Goal: Find specific page/section: Find specific page/section

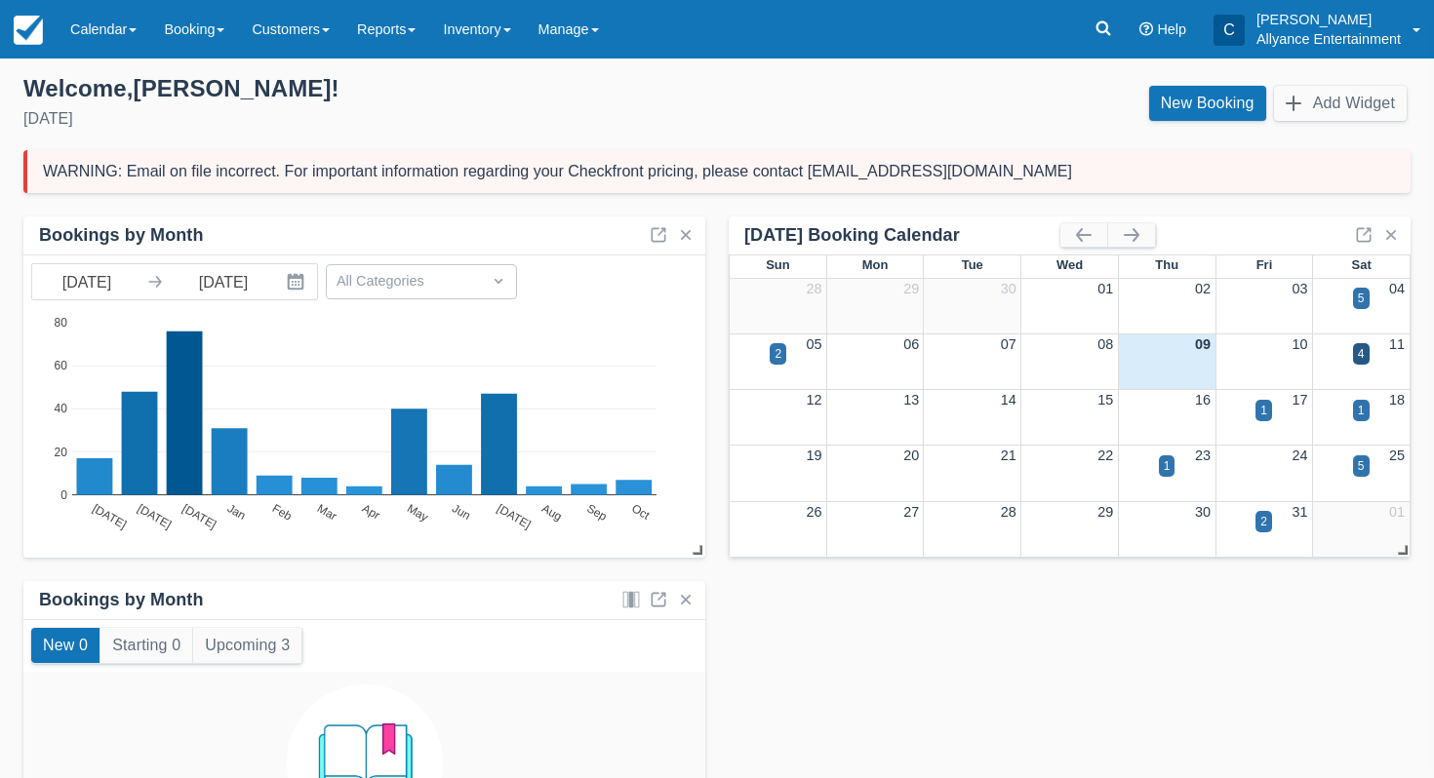
scroll to position [16, 0]
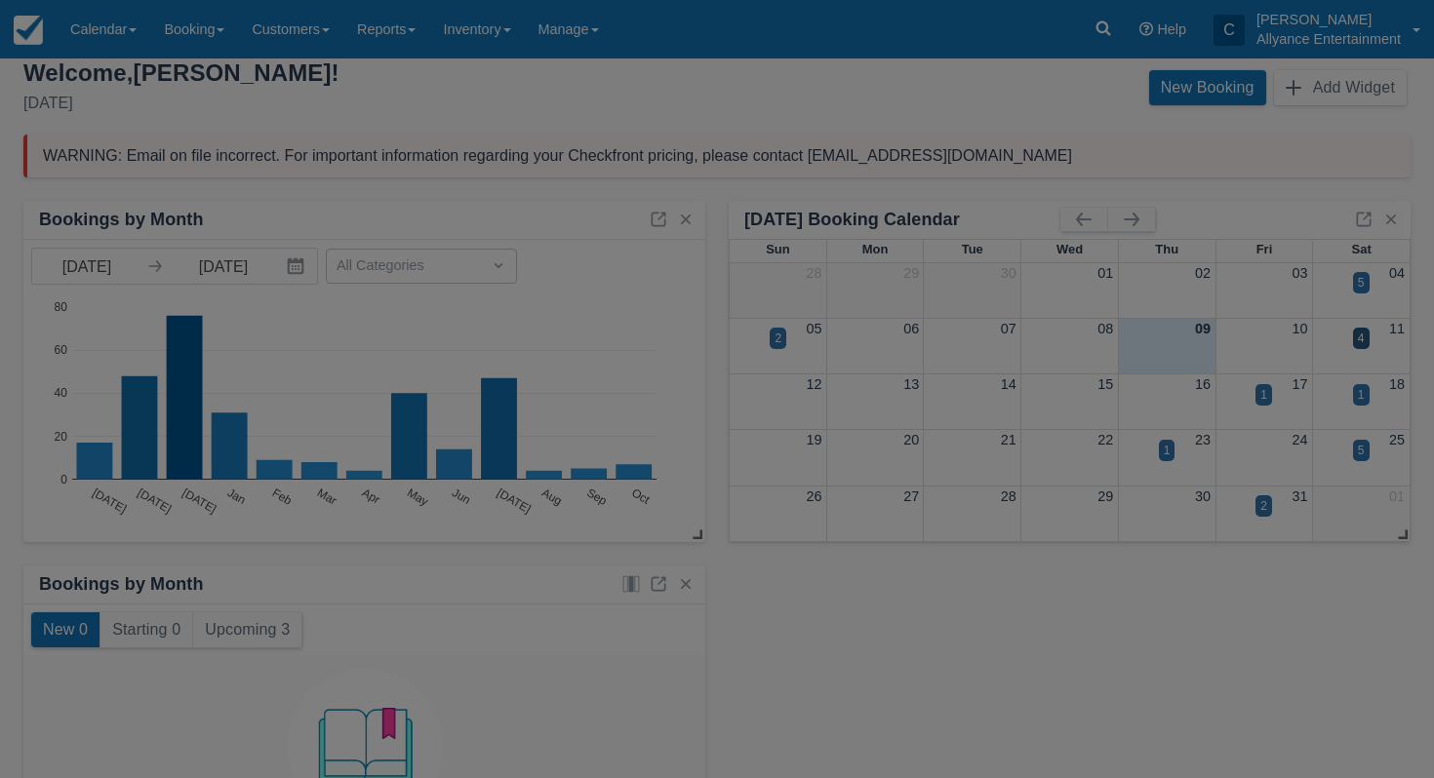
click at [0, 0] on div "Saturday October 11 2025 Booking Oct 11 Qty Amount Status SoCal Social Event Pl…" at bounding box center [0, 0] width 0 height 0
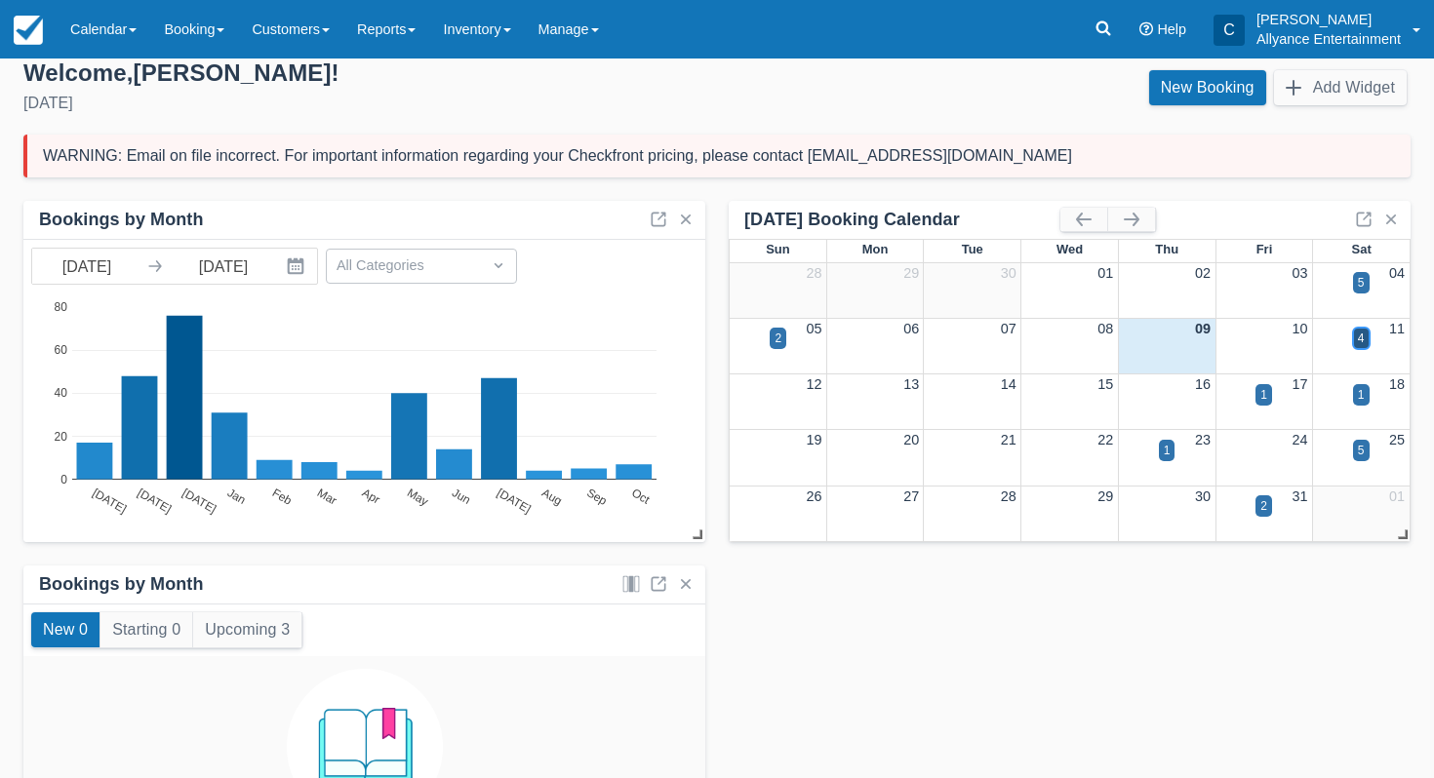
click at [1358, 338] on div "4" at bounding box center [1361, 339] width 7 height 18
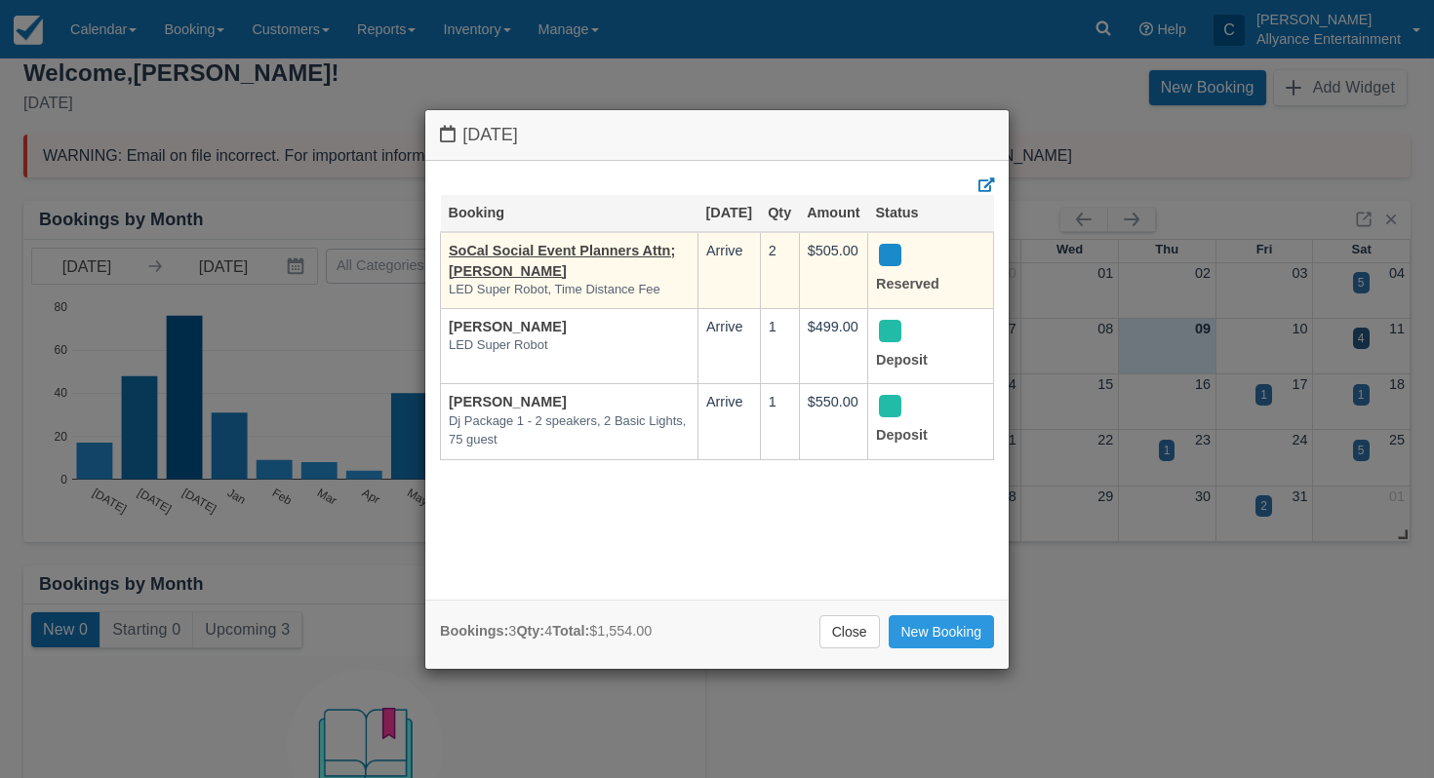
click at [600, 287] on td "SoCal Social Event Planners Attn; Janine LED Super Robot, Time Distance Fee" at bounding box center [570, 270] width 258 height 76
click at [610, 275] on link "SoCal Social Event Planners Attn; Janine" at bounding box center [562, 261] width 226 height 36
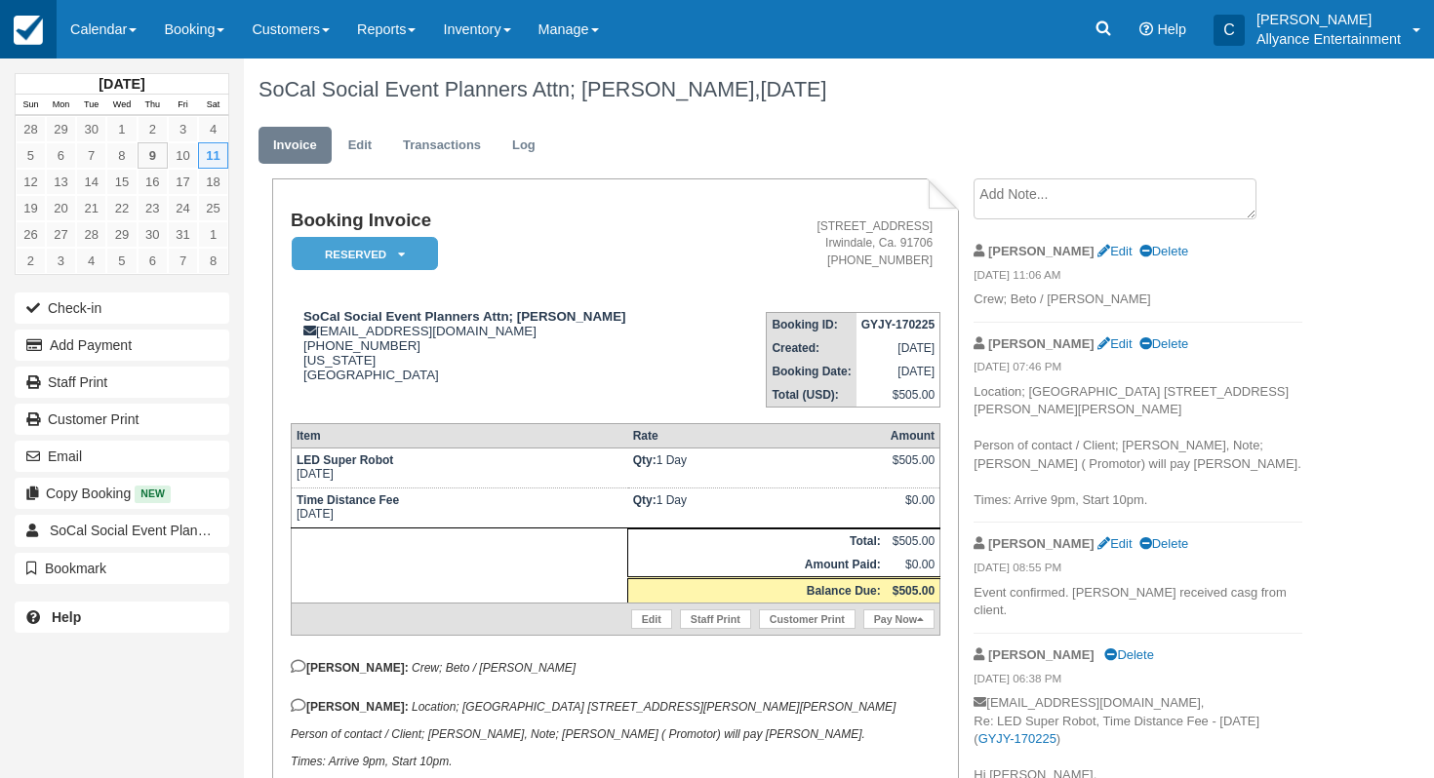
click at [22, 23] on img at bounding box center [28, 30] width 29 height 29
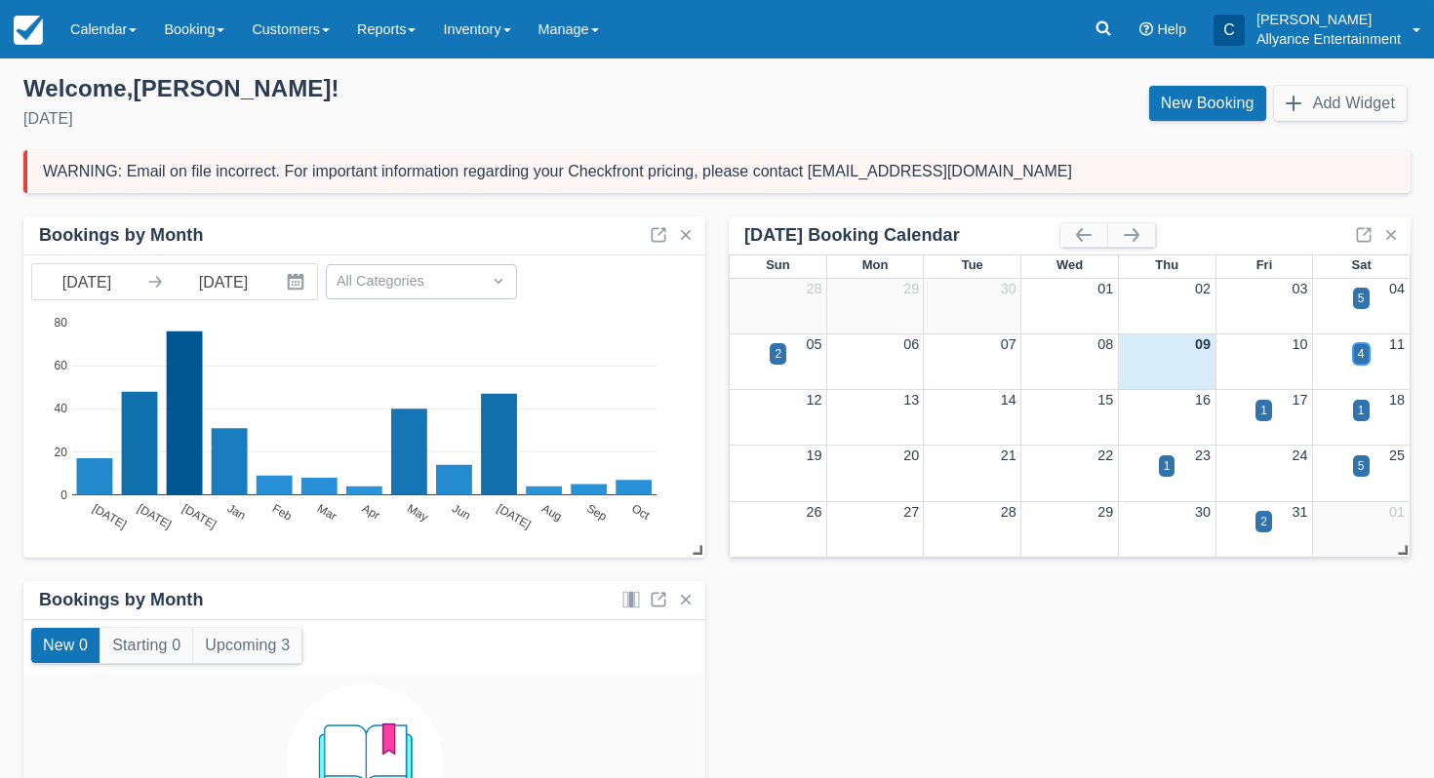
click at [1365, 353] on div "4" at bounding box center [1361, 353] width 17 height 21
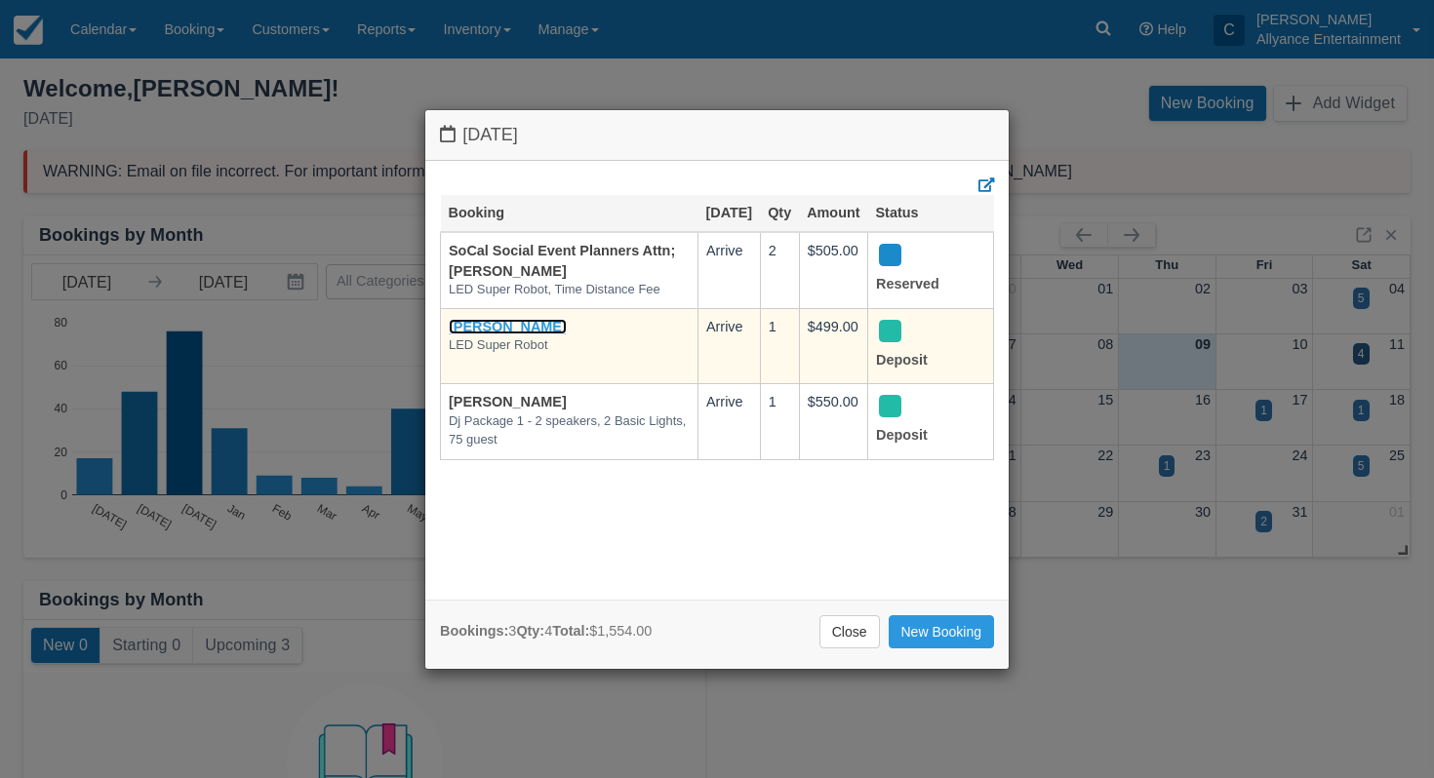
click at [527, 335] on link "Goar Karapetian" at bounding box center [508, 327] width 118 height 16
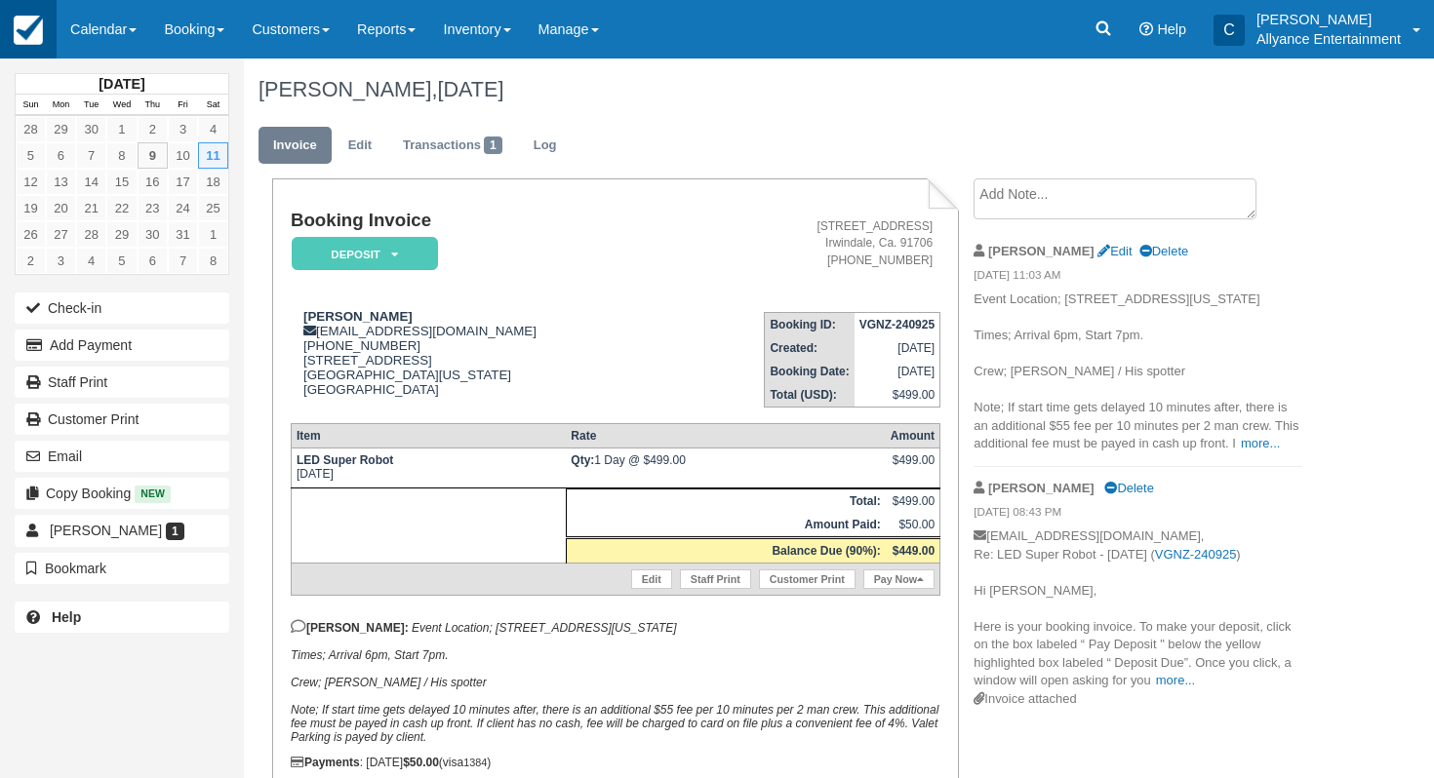
click at [47, 34] on link at bounding box center [28, 29] width 57 height 59
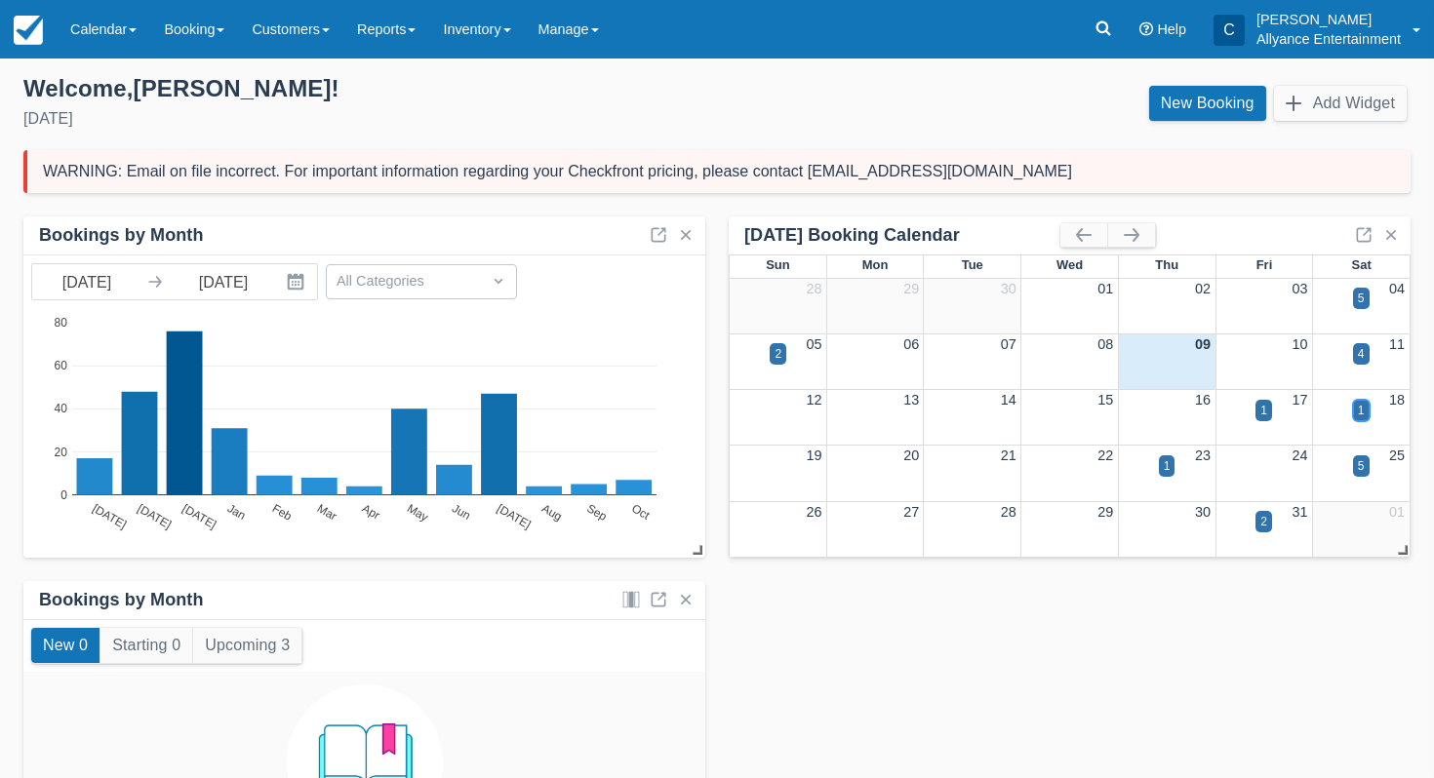
click at [1364, 414] on div "1" at bounding box center [1361, 410] width 17 height 21
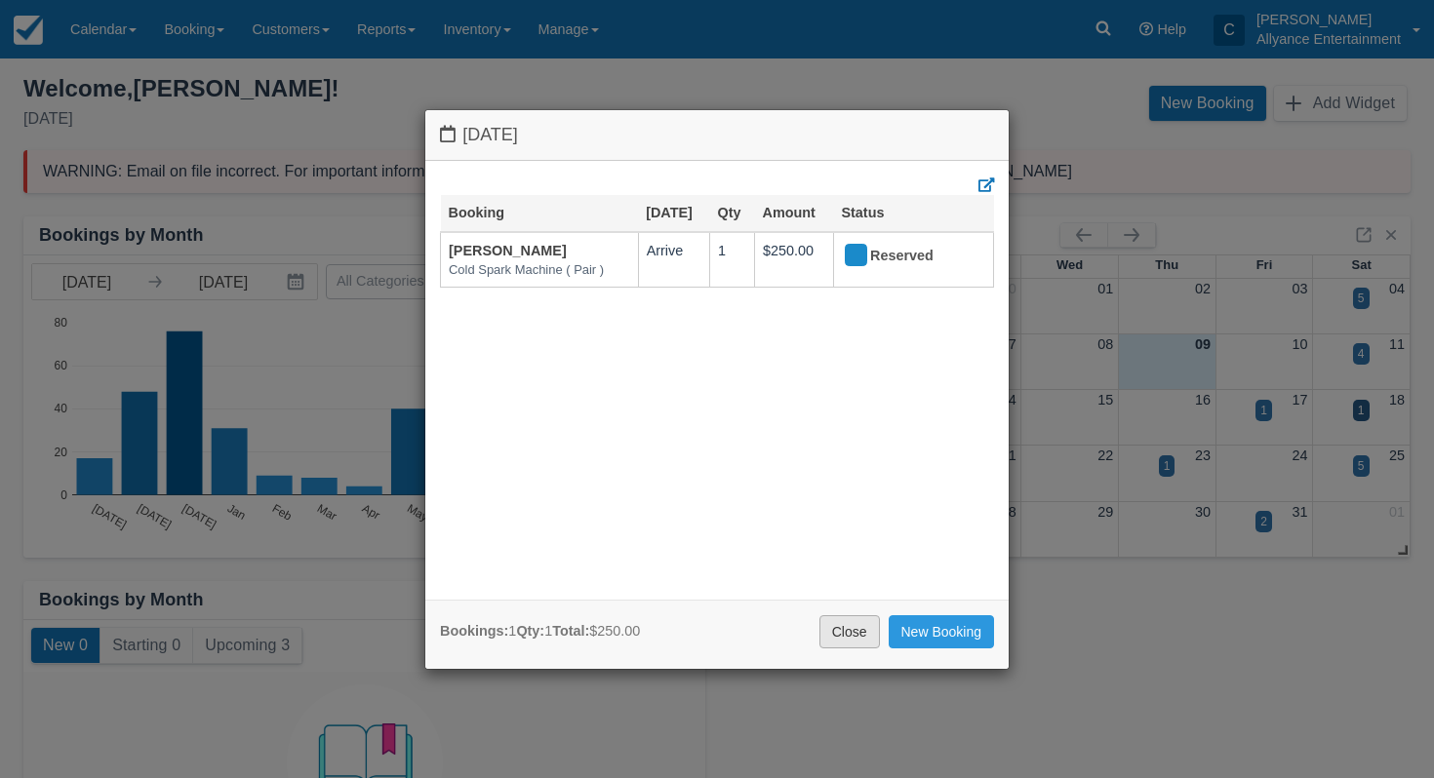
click at [847, 625] on link "Close" at bounding box center [849, 632] width 60 height 33
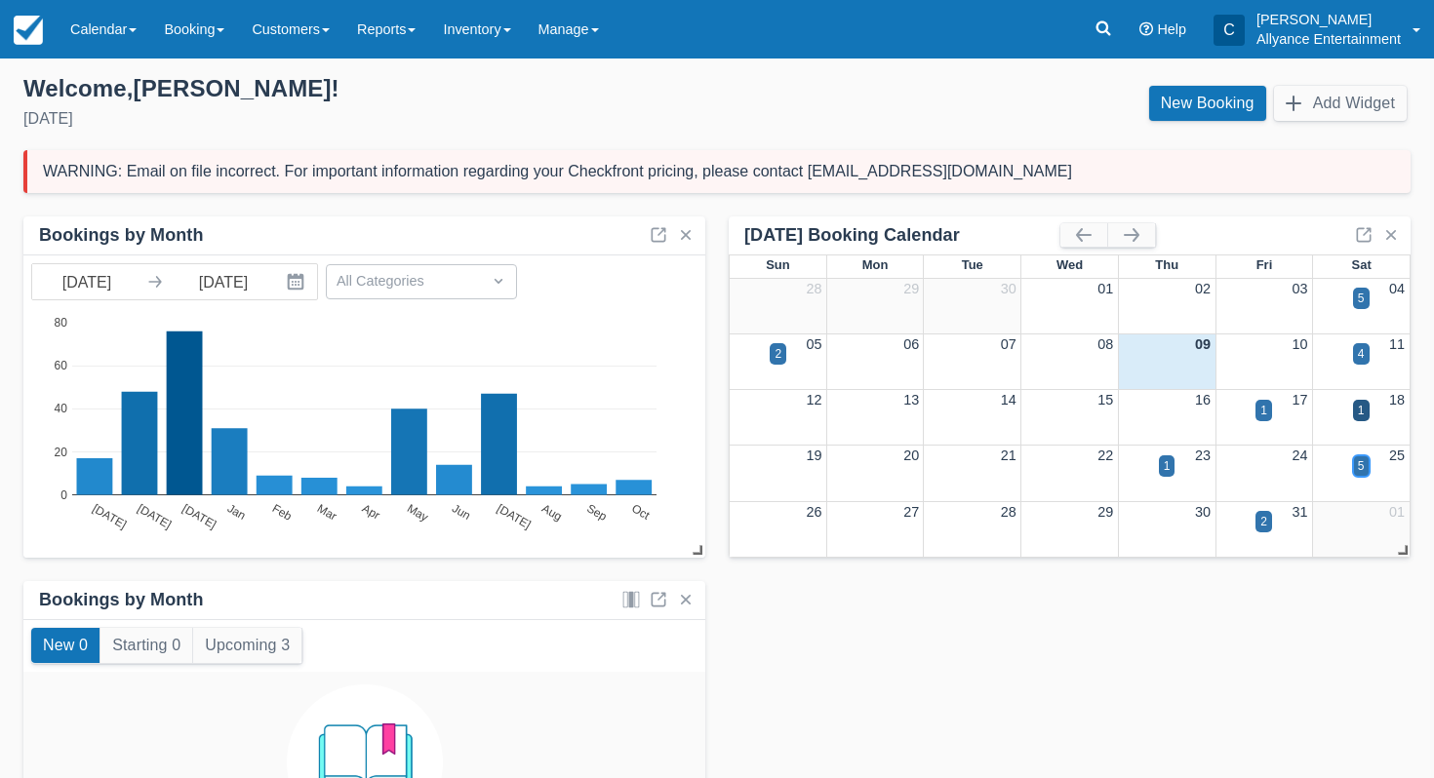
click at [1363, 470] on div "5" at bounding box center [1361, 467] width 7 height 18
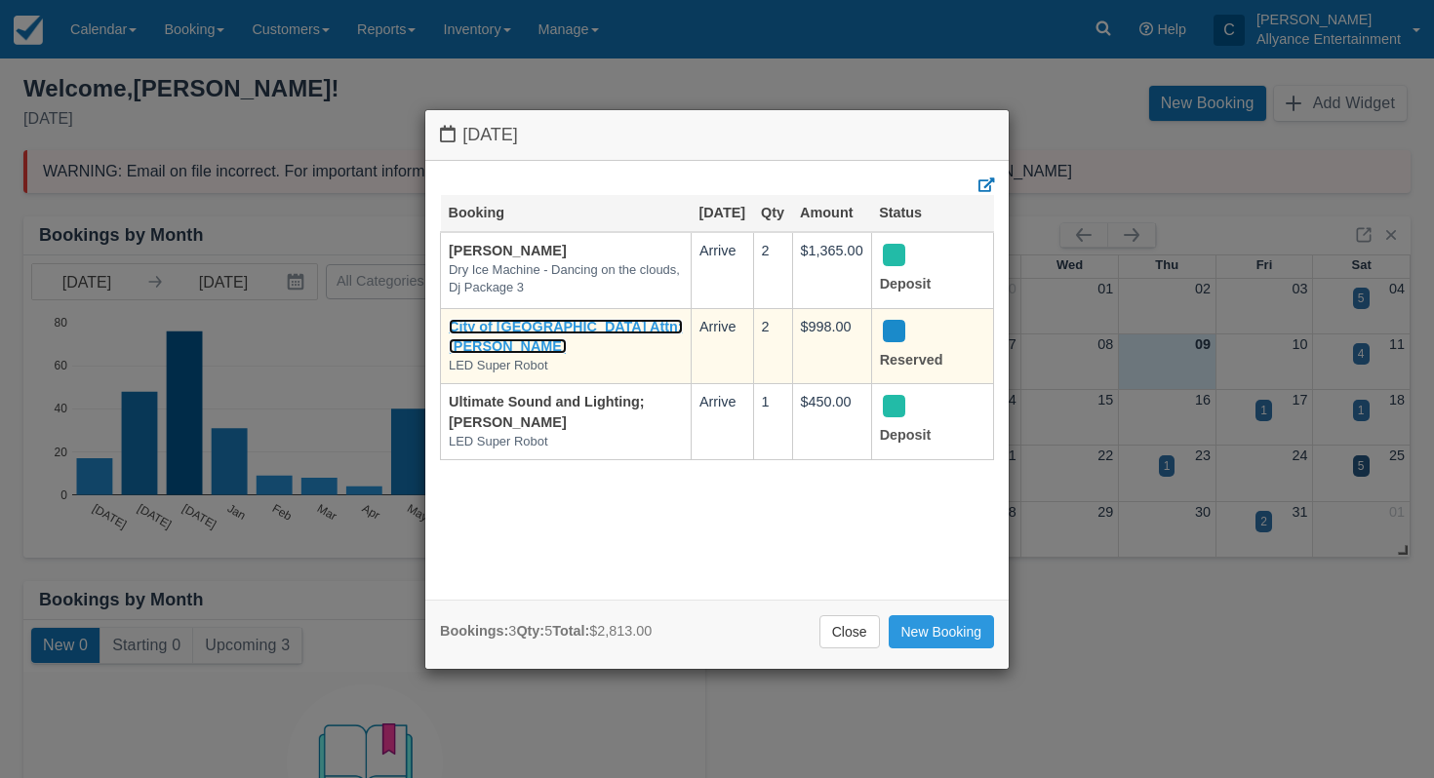
click at [571, 336] on link "City of Sanfa Fe Springs Attn; Anthony Slomski" at bounding box center [566, 337] width 234 height 36
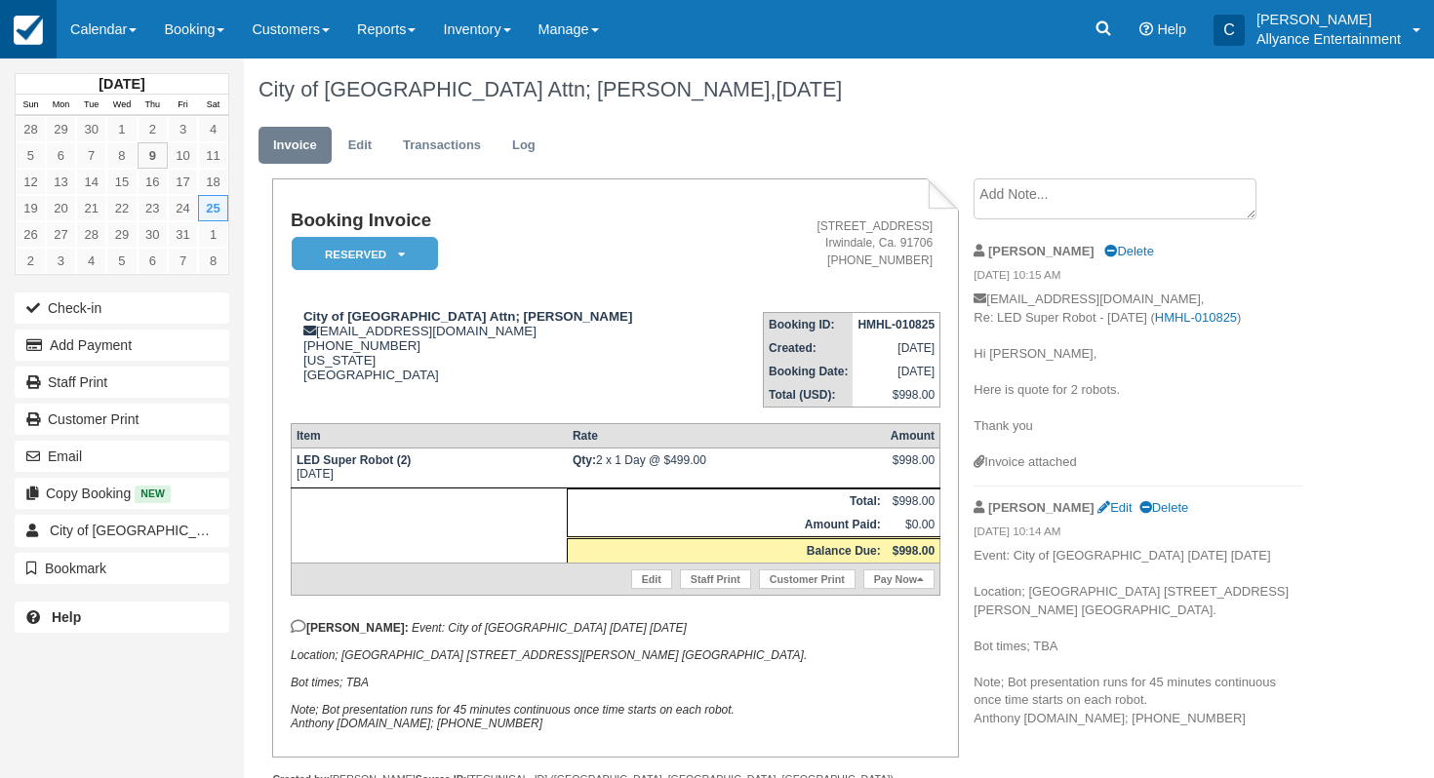
click at [41, 32] on img at bounding box center [28, 30] width 29 height 29
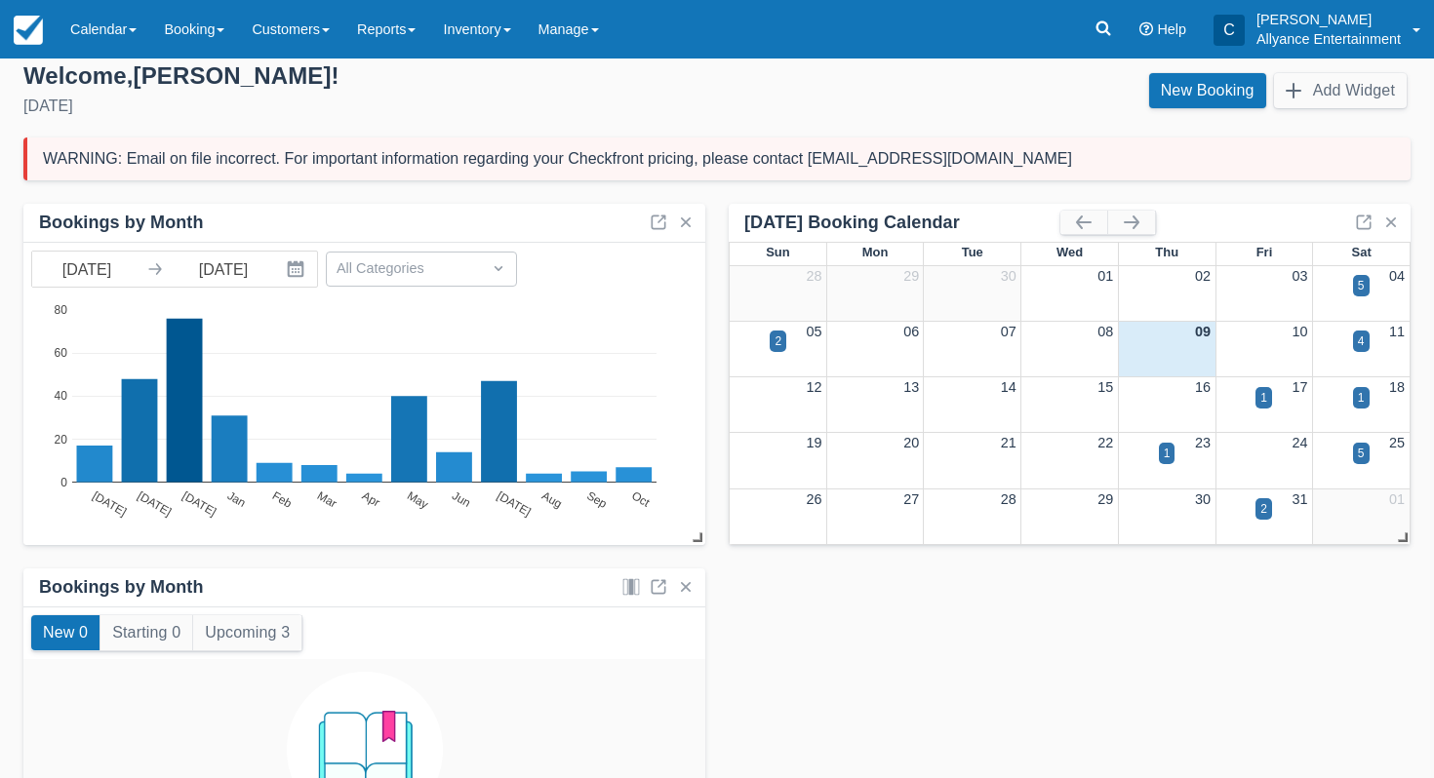
scroll to position [17, 0]
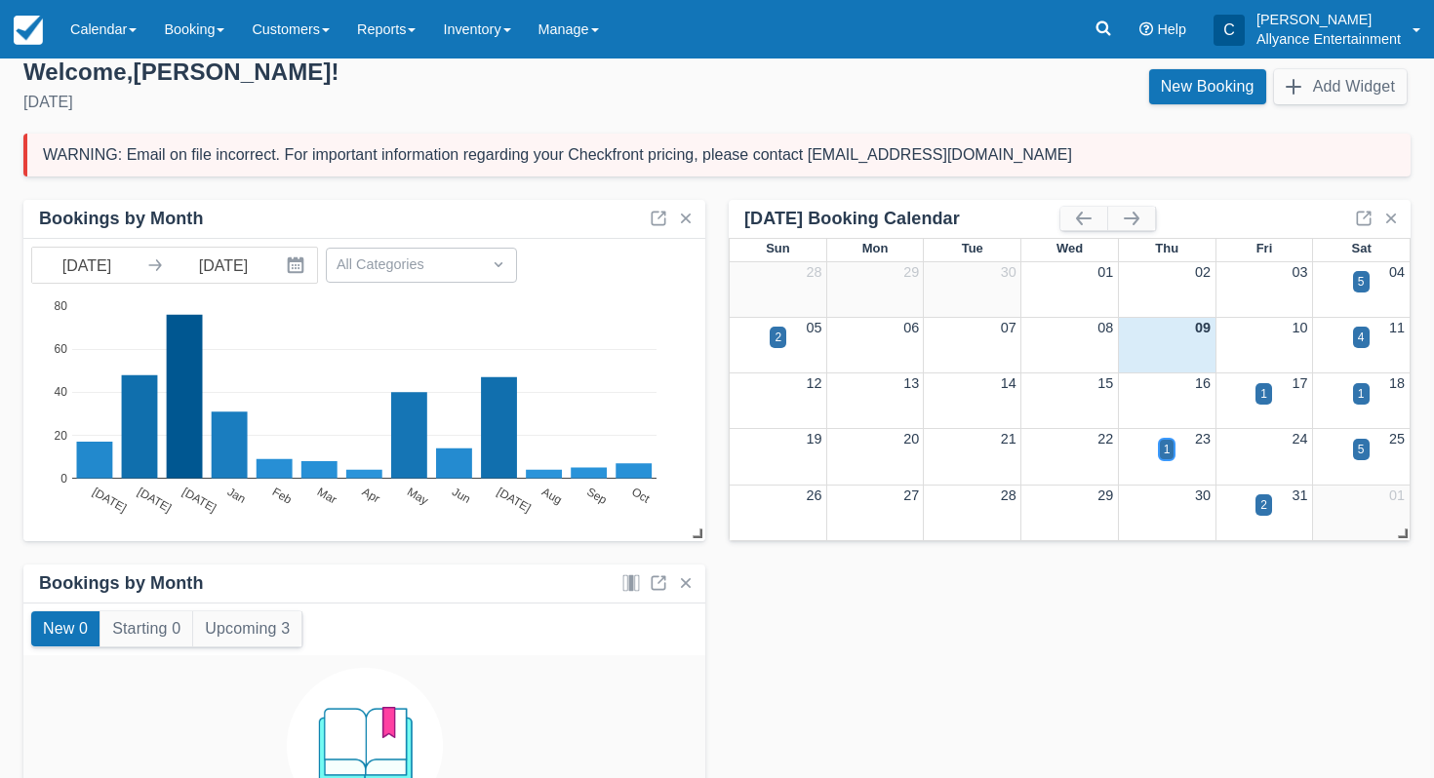
click at [1166, 453] on div "1" at bounding box center [1167, 450] width 7 height 18
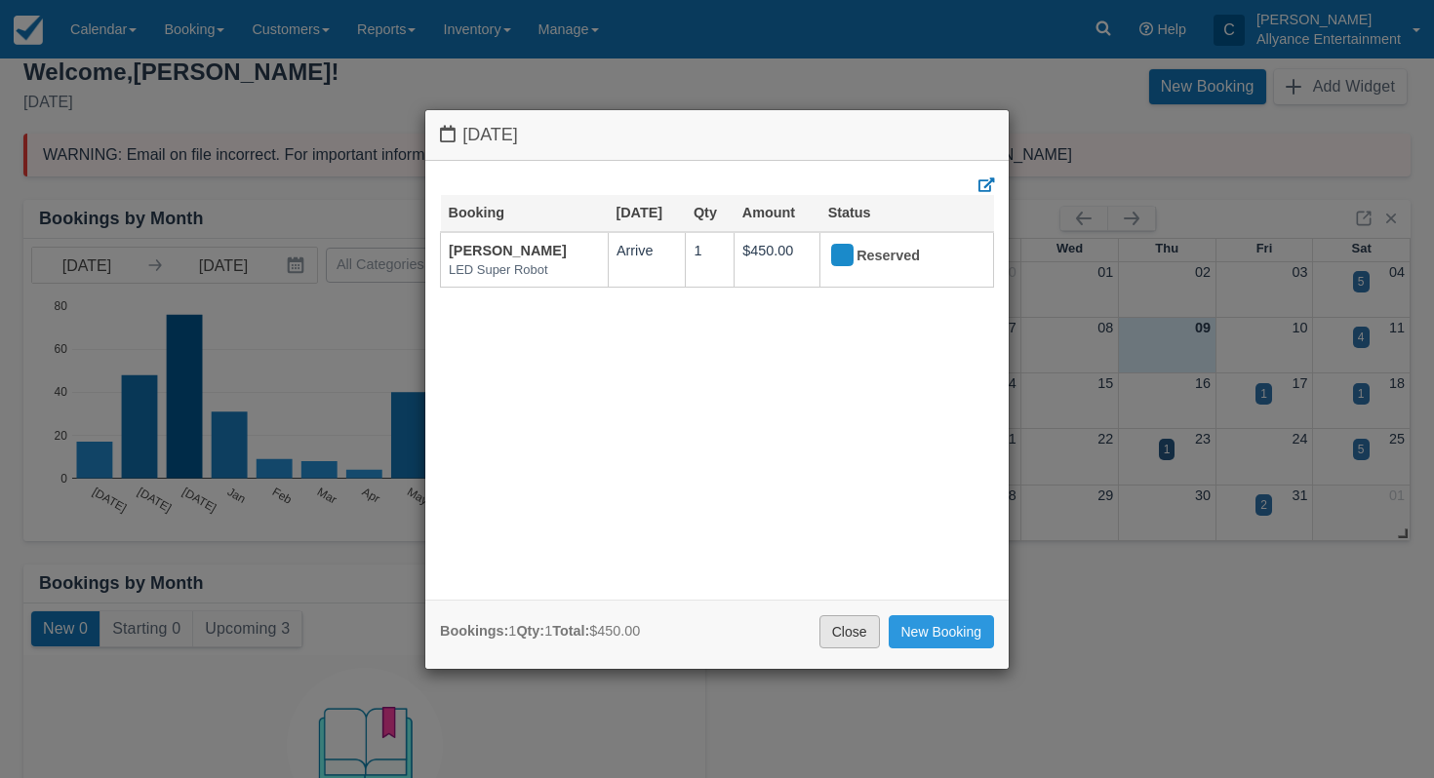
click at [850, 623] on link "Close" at bounding box center [849, 632] width 60 height 33
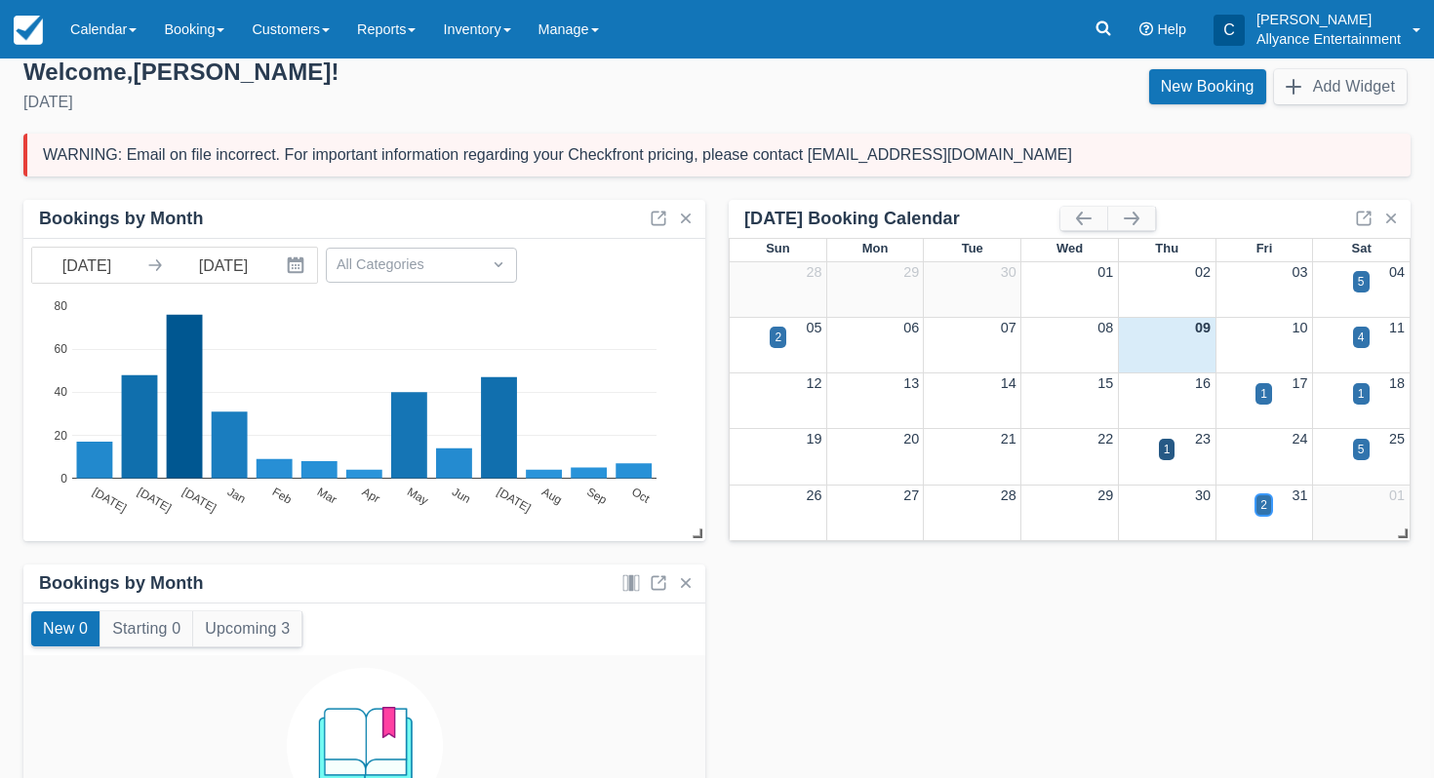
click at [1260, 508] on div "2" at bounding box center [1263, 506] width 7 height 18
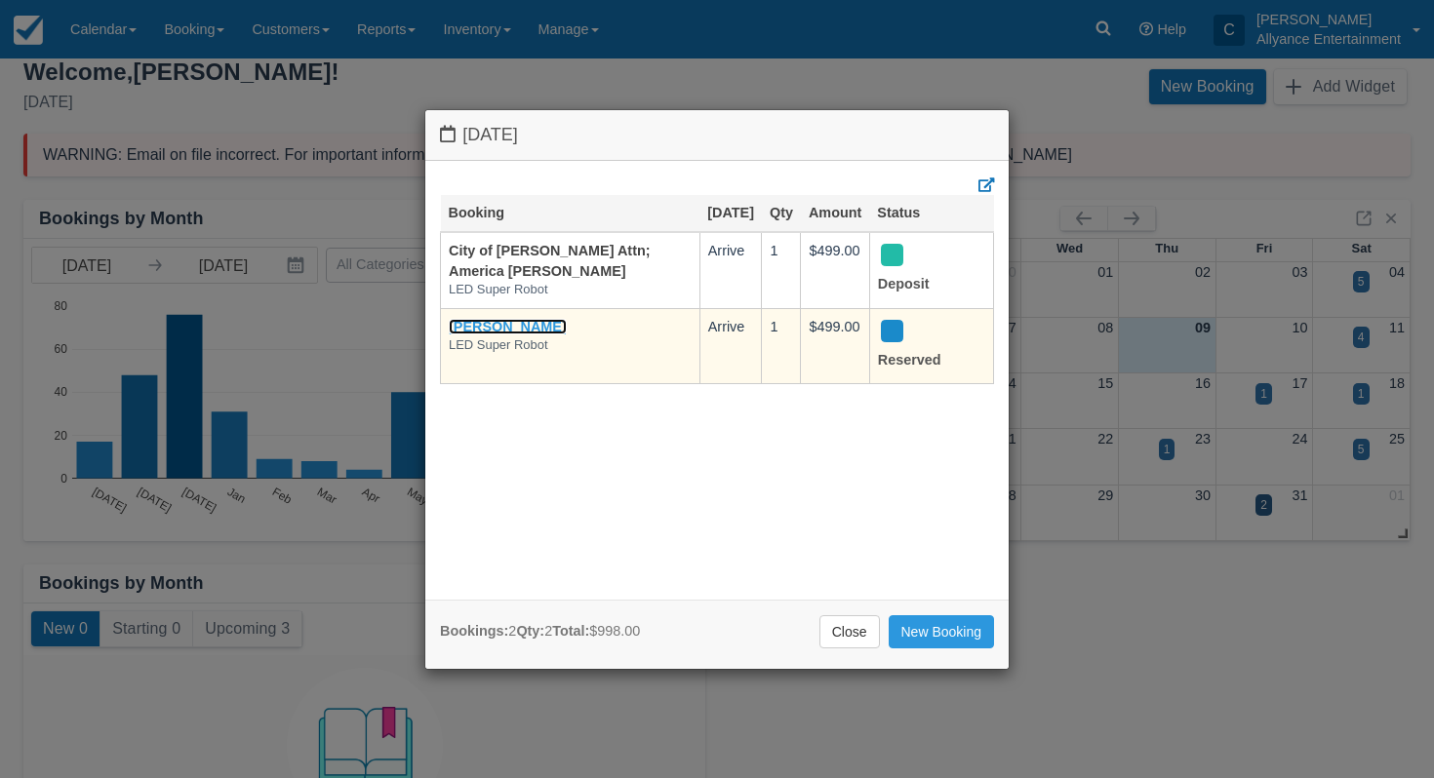
click at [488, 335] on link "Amy Johnson" at bounding box center [508, 327] width 118 height 16
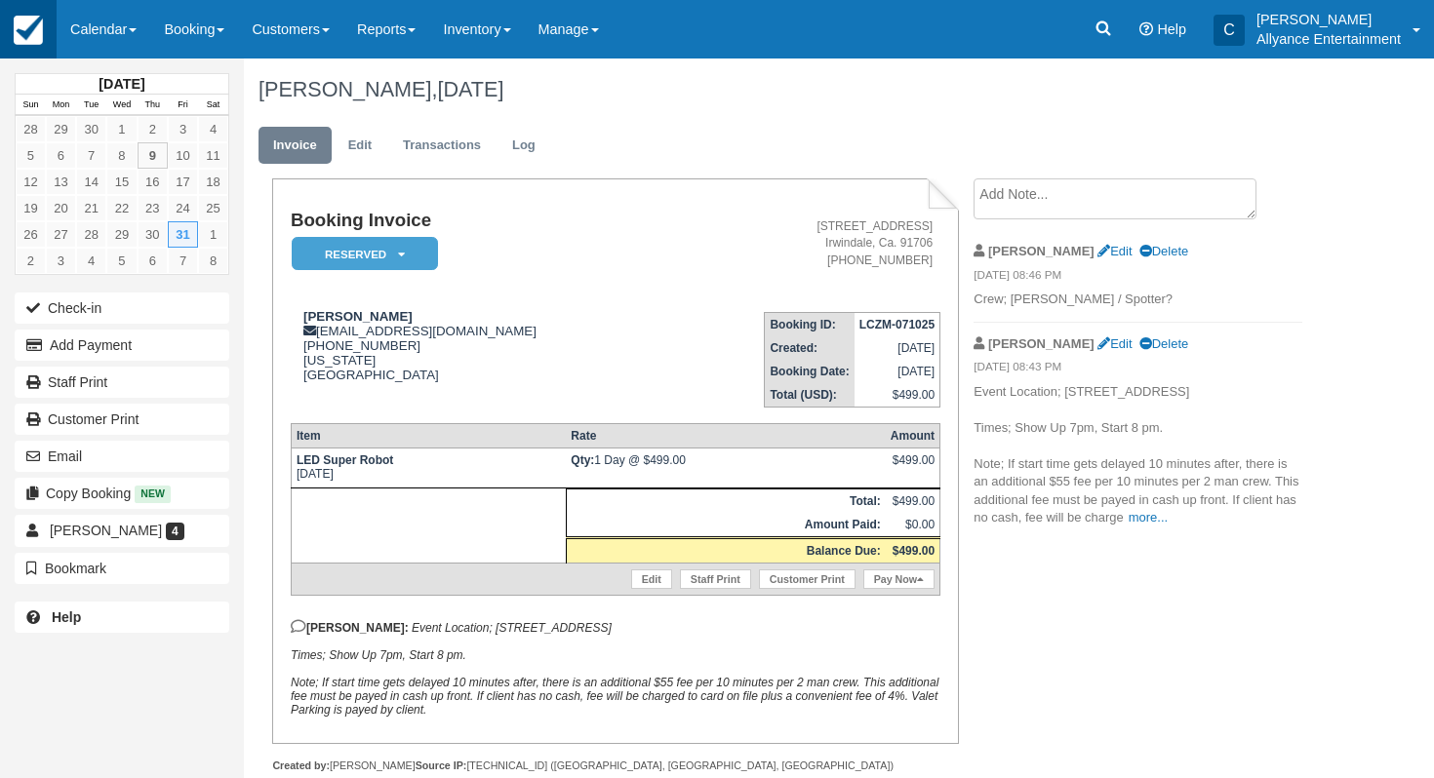
click at [48, 29] on link at bounding box center [28, 29] width 57 height 59
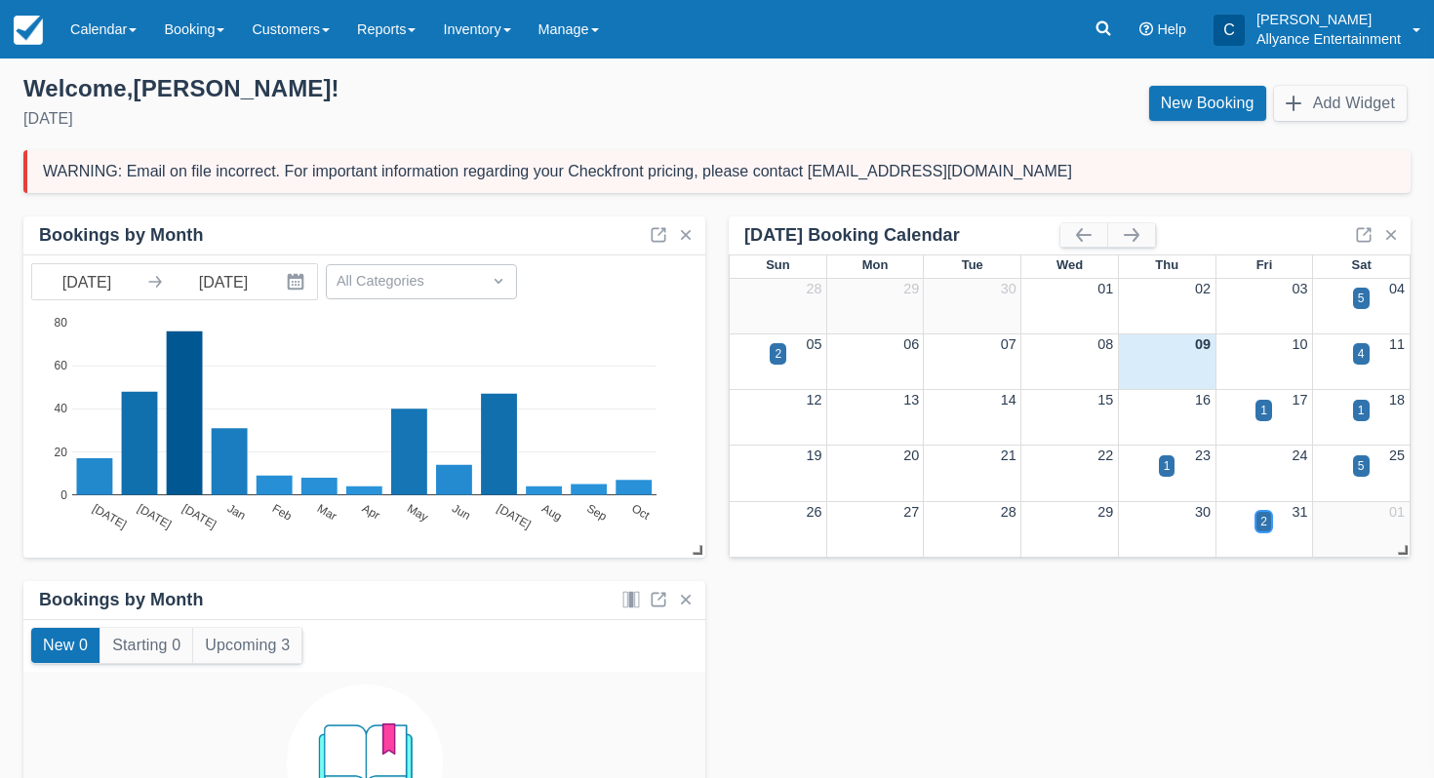
click at [1262, 522] on div "2" at bounding box center [1263, 522] width 7 height 18
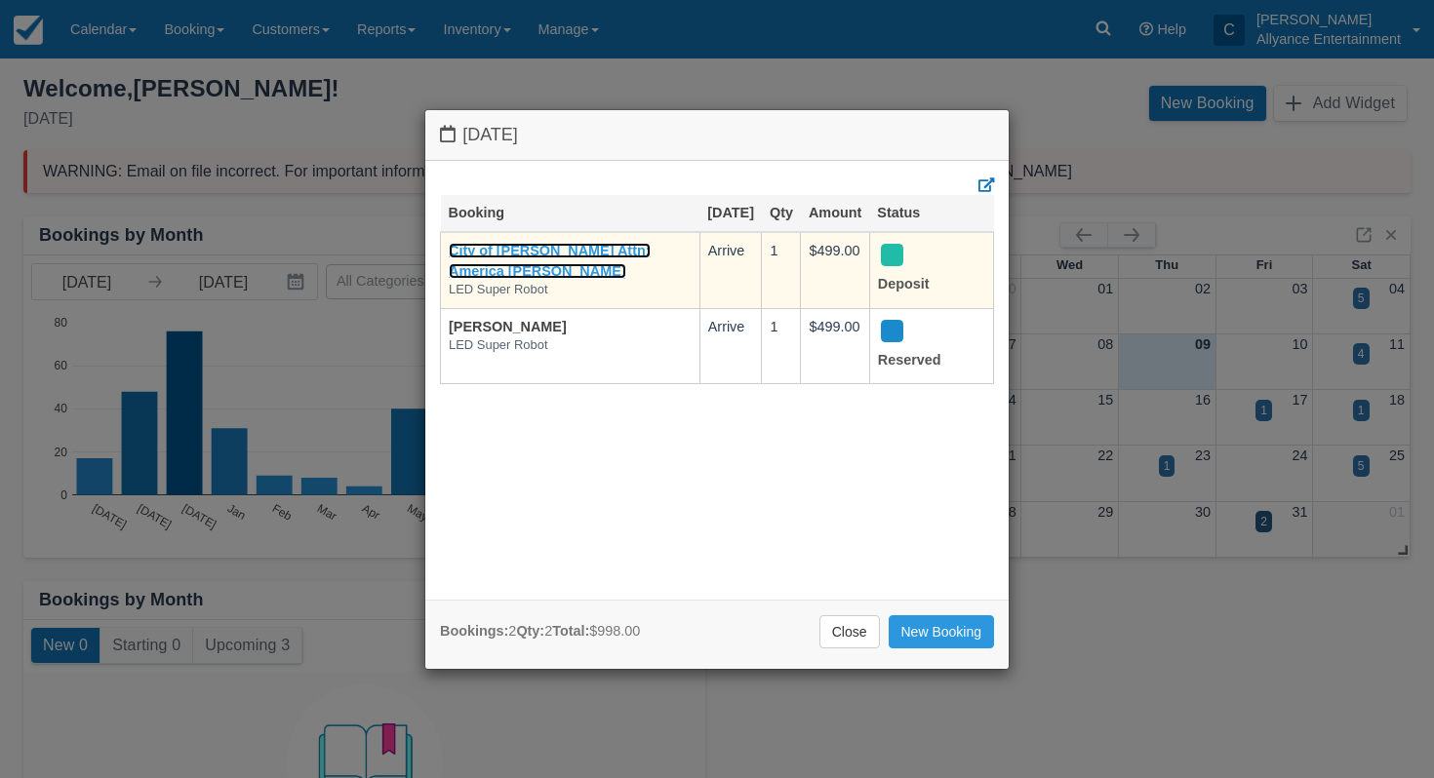
click at [555, 270] on link "City of [PERSON_NAME] Attn; America [PERSON_NAME]" at bounding box center [550, 261] width 202 height 36
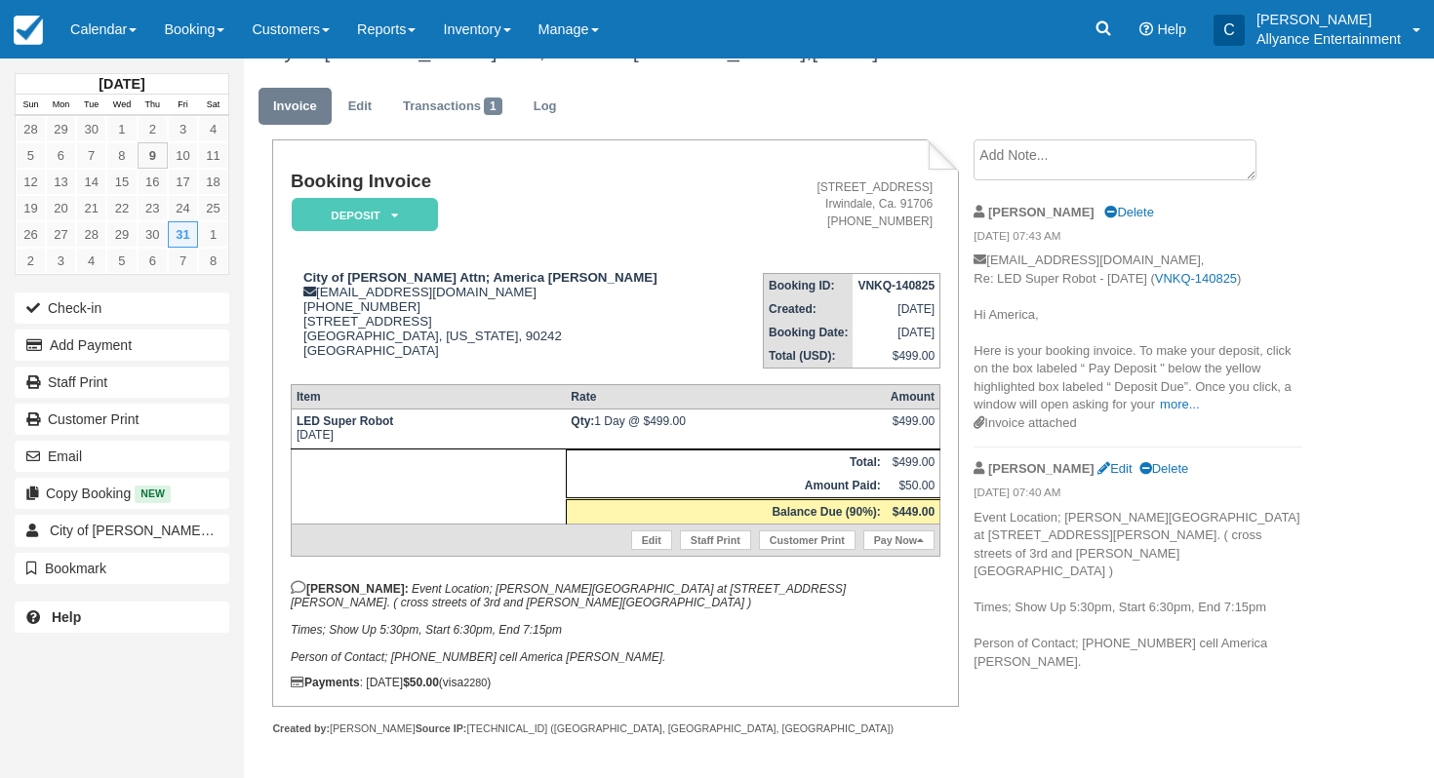
scroll to position [51, 0]
click at [113, 45] on link "Calendar" at bounding box center [104, 29] width 94 height 59
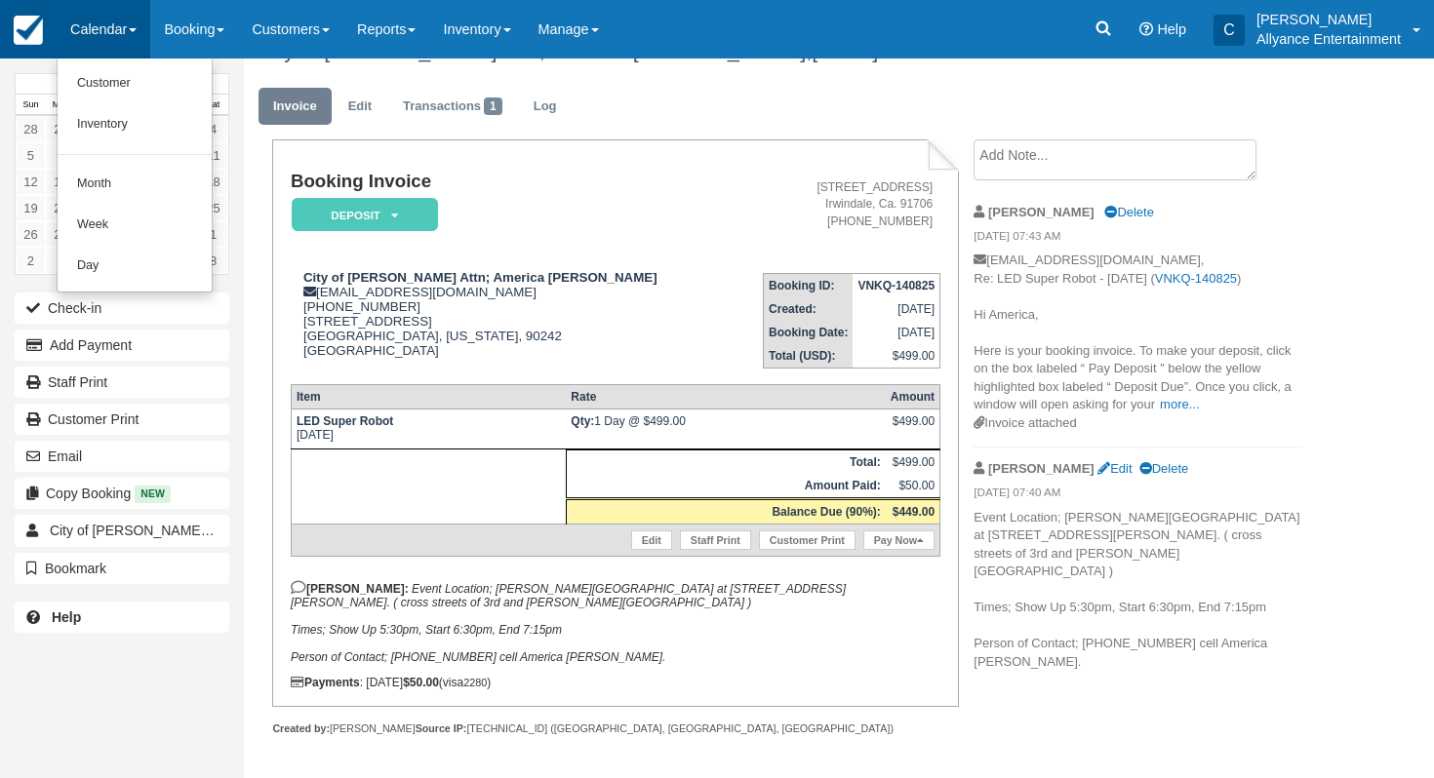
click at [13, 53] on link at bounding box center [28, 29] width 57 height 59
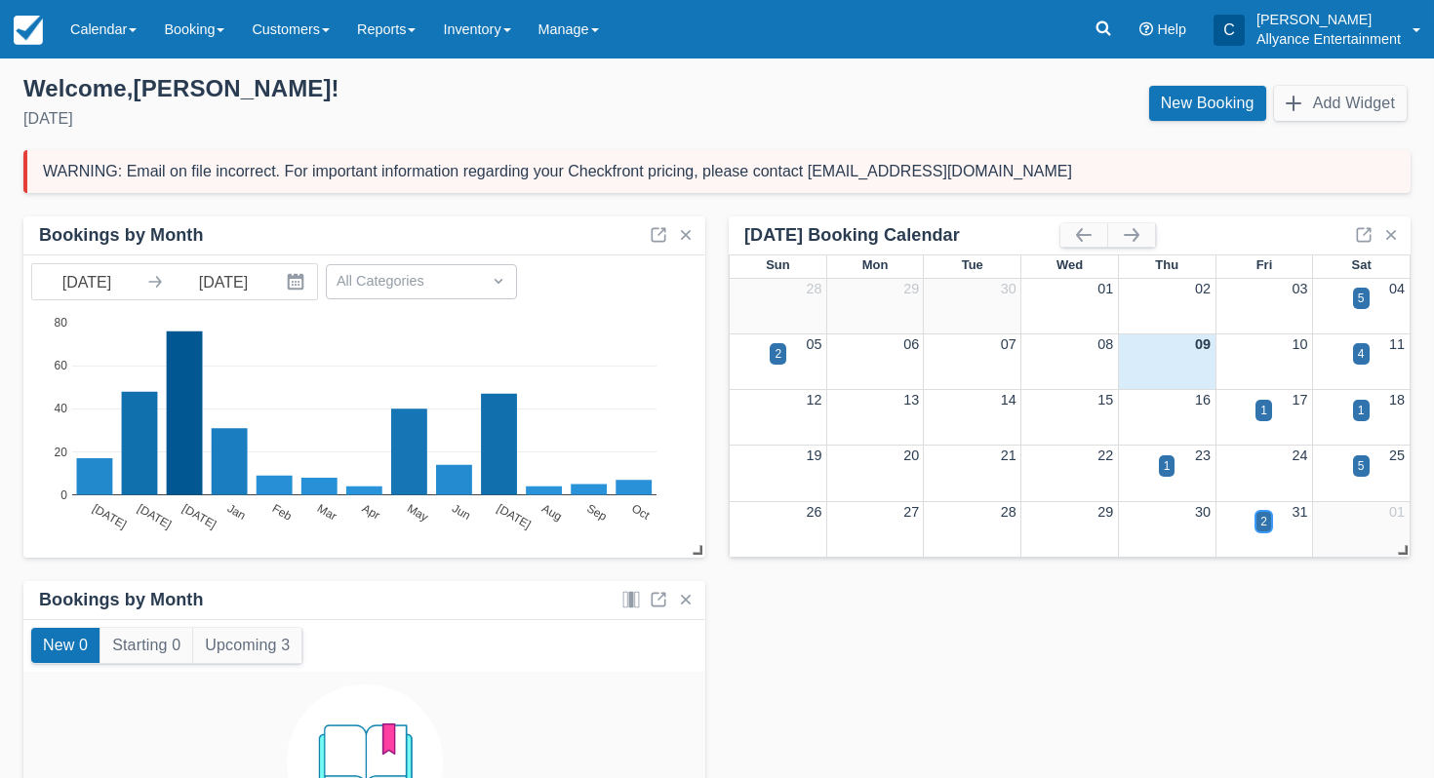
click at [1268, 525] on div "2" at bounding box center [1264, 521] width 17 height 21
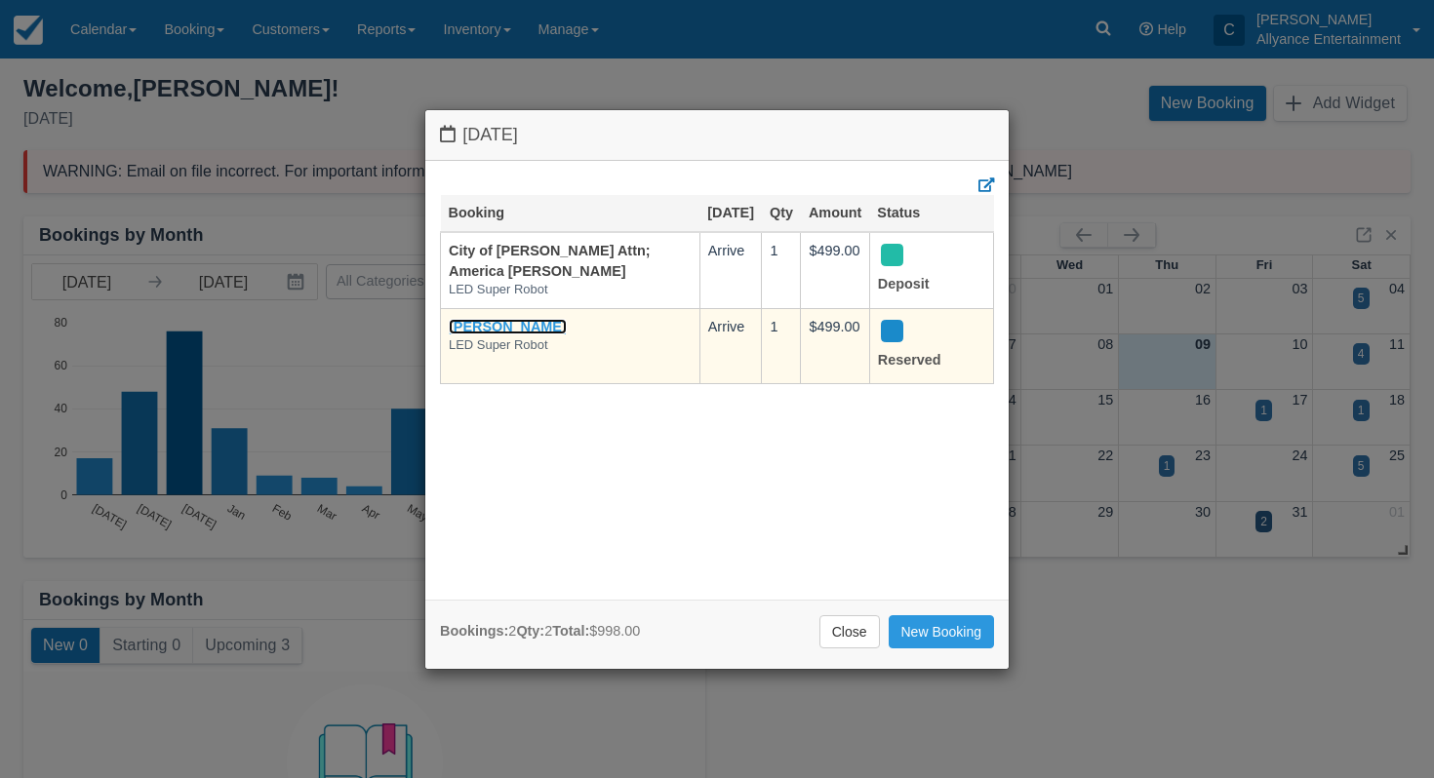
click at [530, 335] on link "Amy Johnson" at bounding box center [508, 327] width 118 height 16
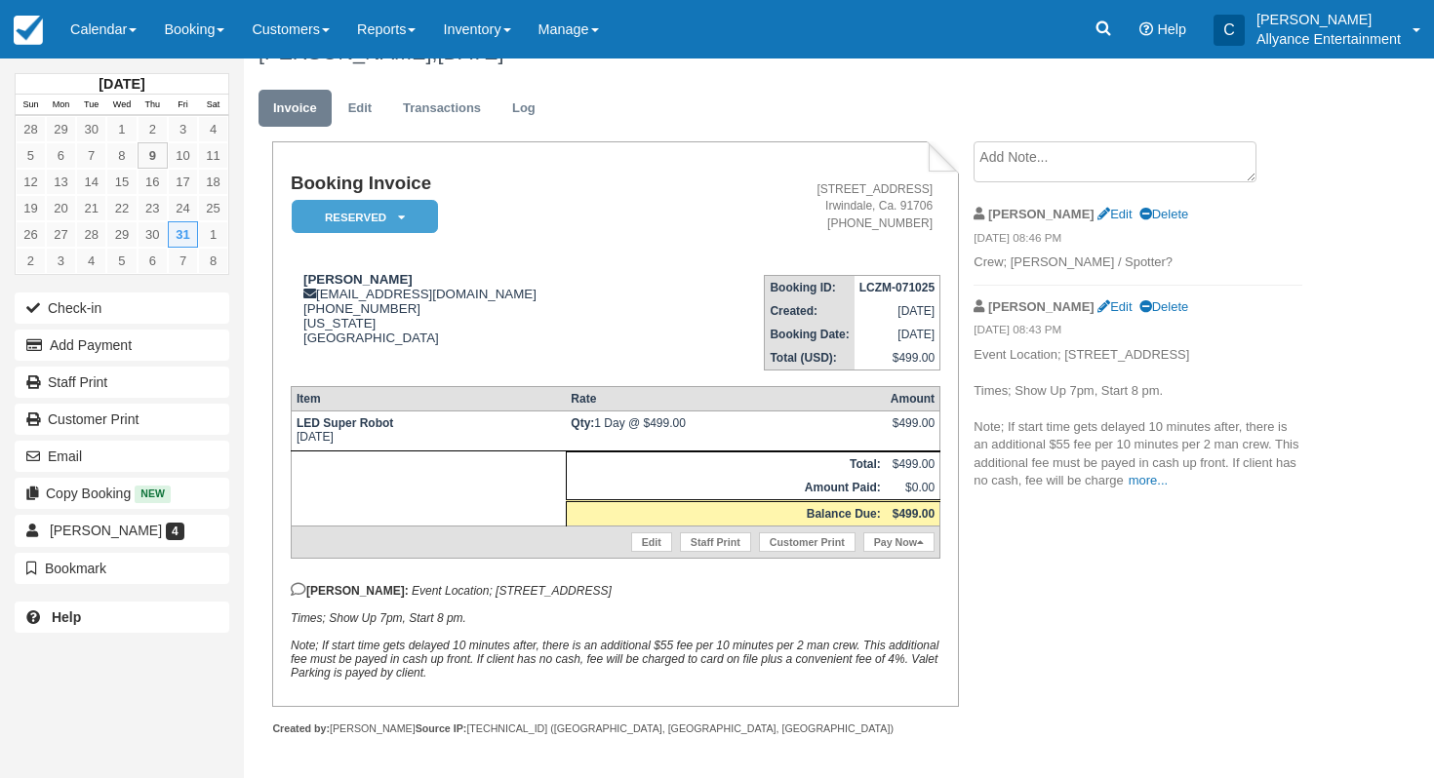
scroll to position [39, 0]
click at [92, 25] on link "Calendar" at bounding box center [104, 29] width 94 height 59
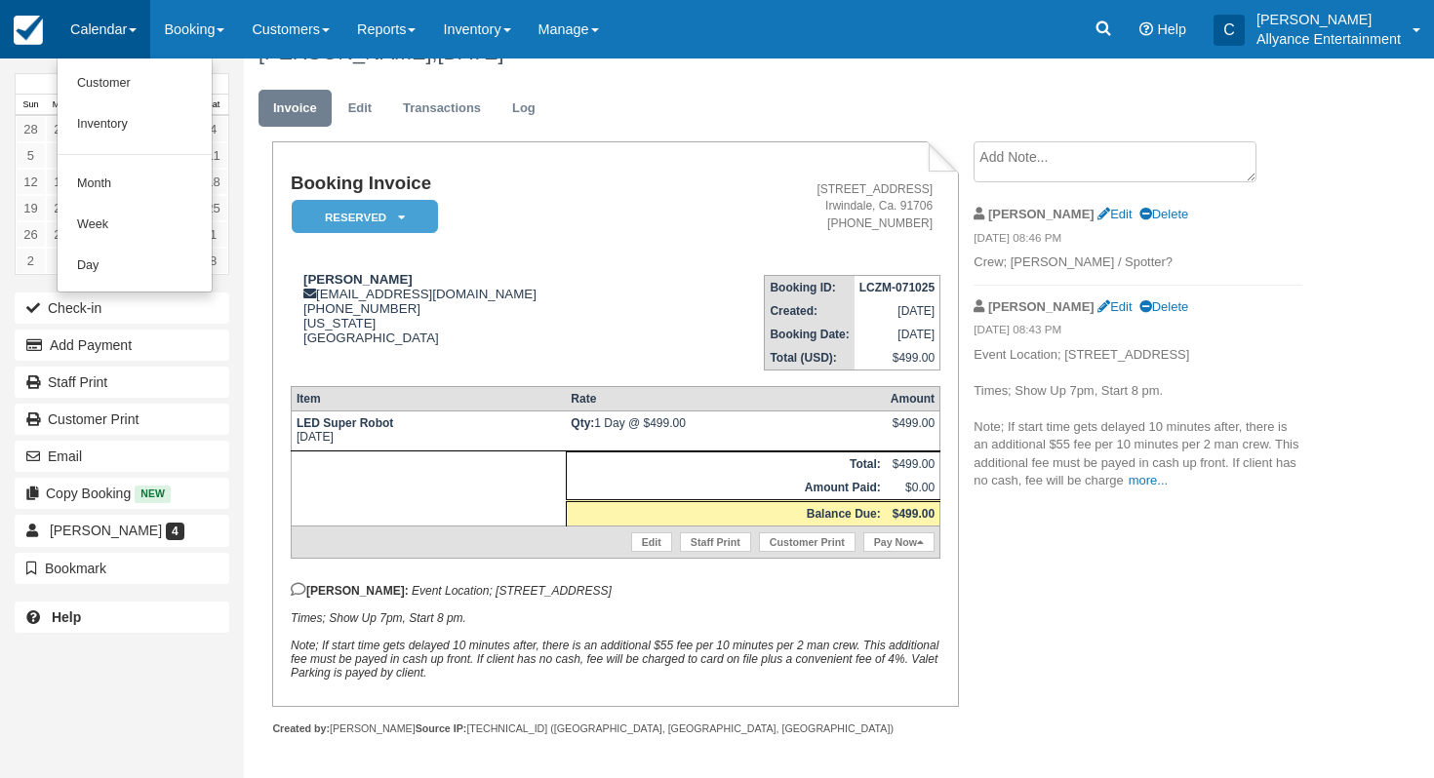
click at [0, 23] on link at bounding box center [28, 29] width 57 height 59
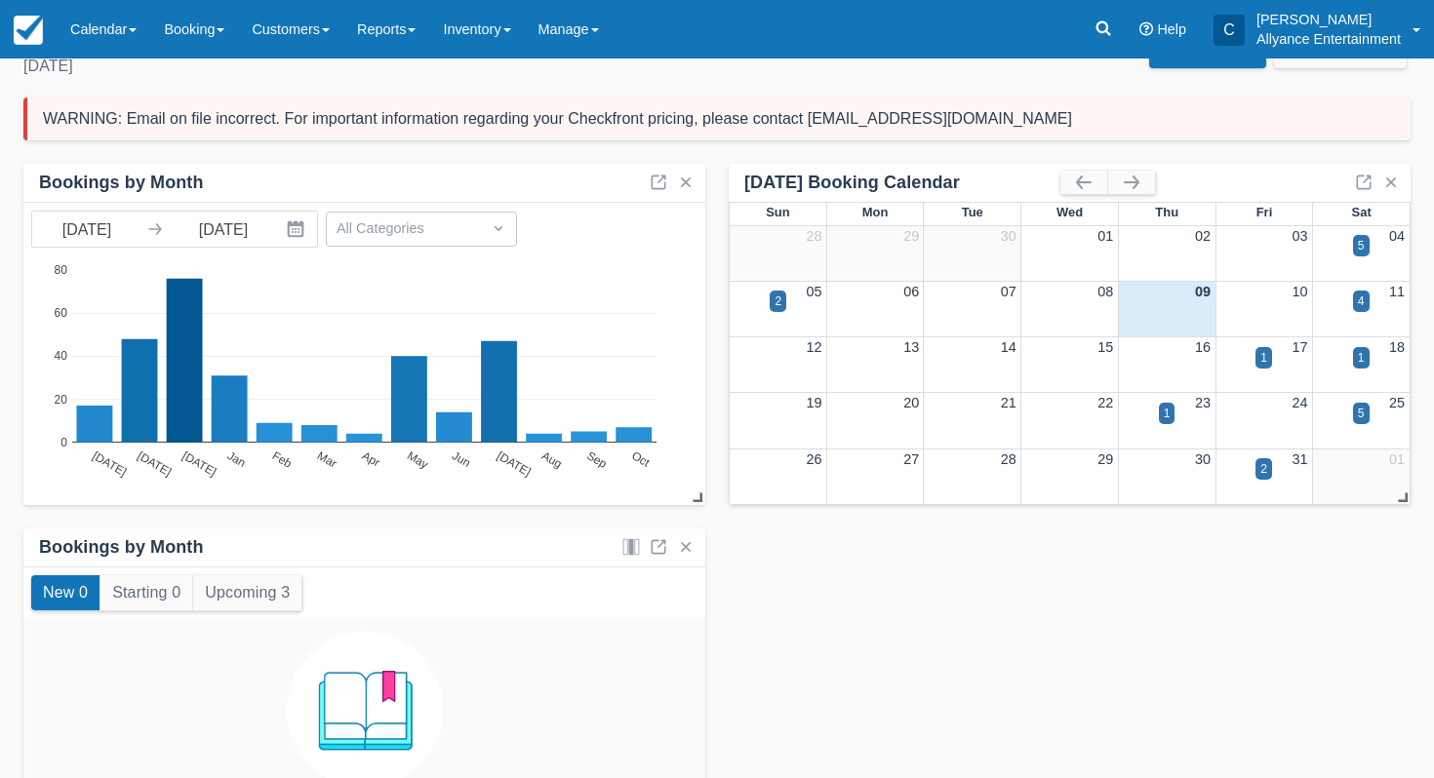
scroll to position [75, 0]
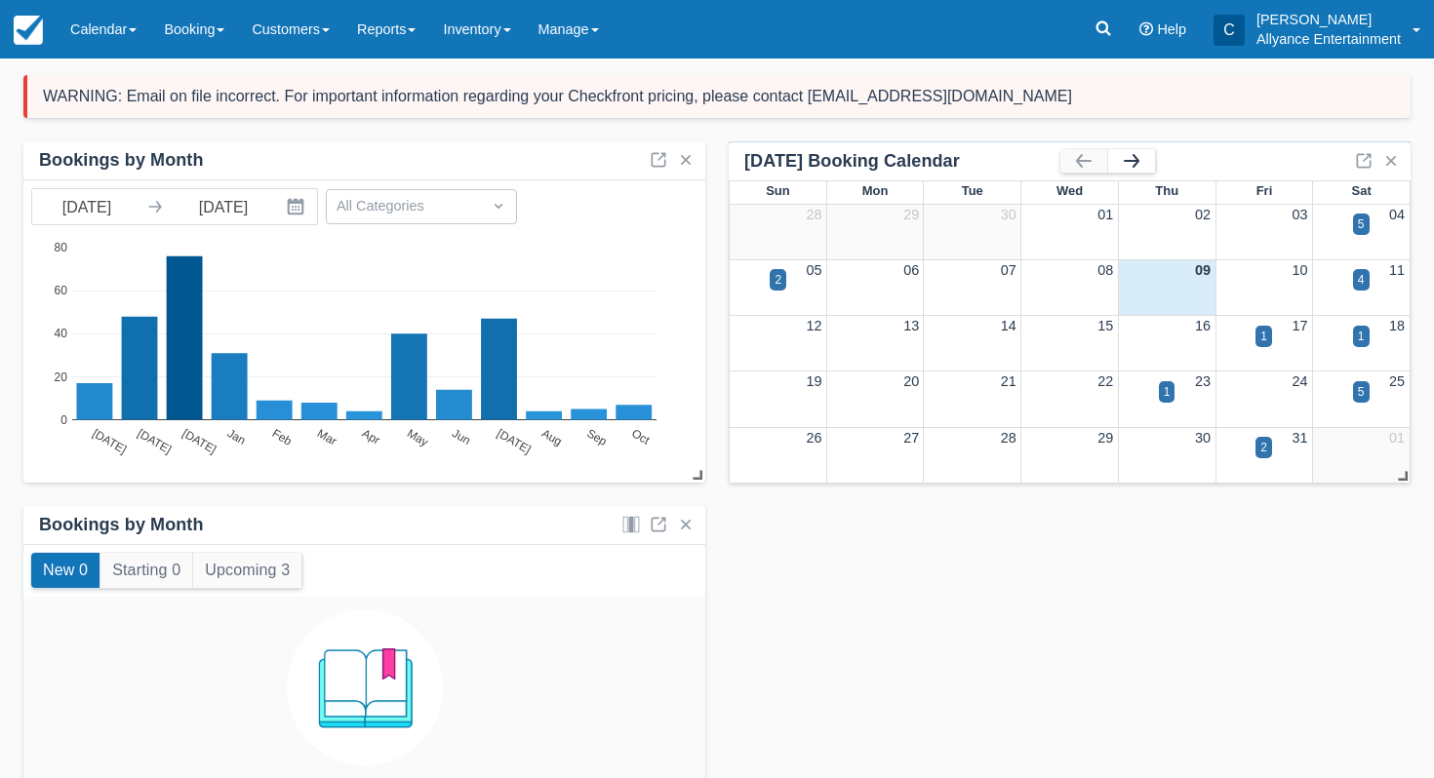
click at [1128, 153] on button "button" at bounding box center [1131, 160] width 47 height 23
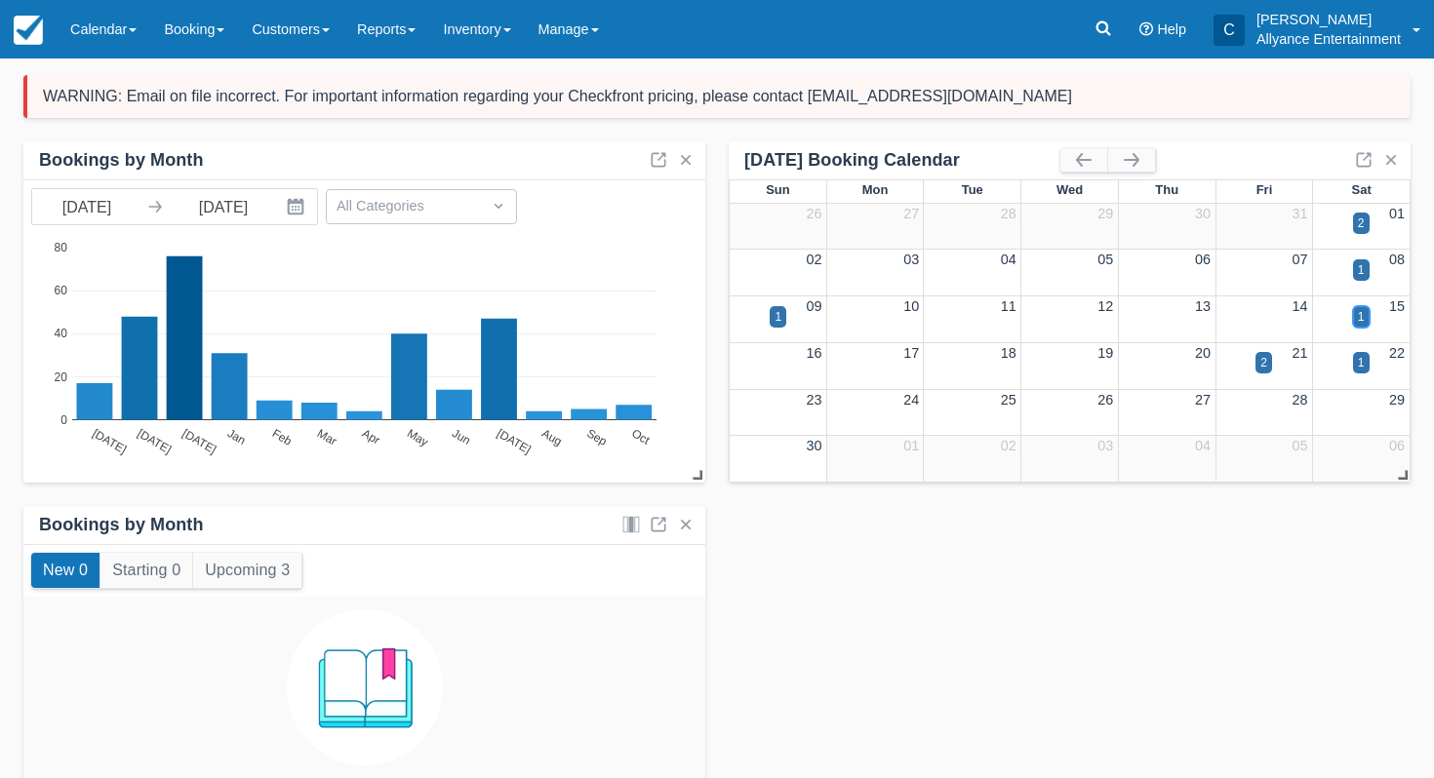
click at [1359, 318] on div "1" at bounding box center [1361, 317] width 7 height 18
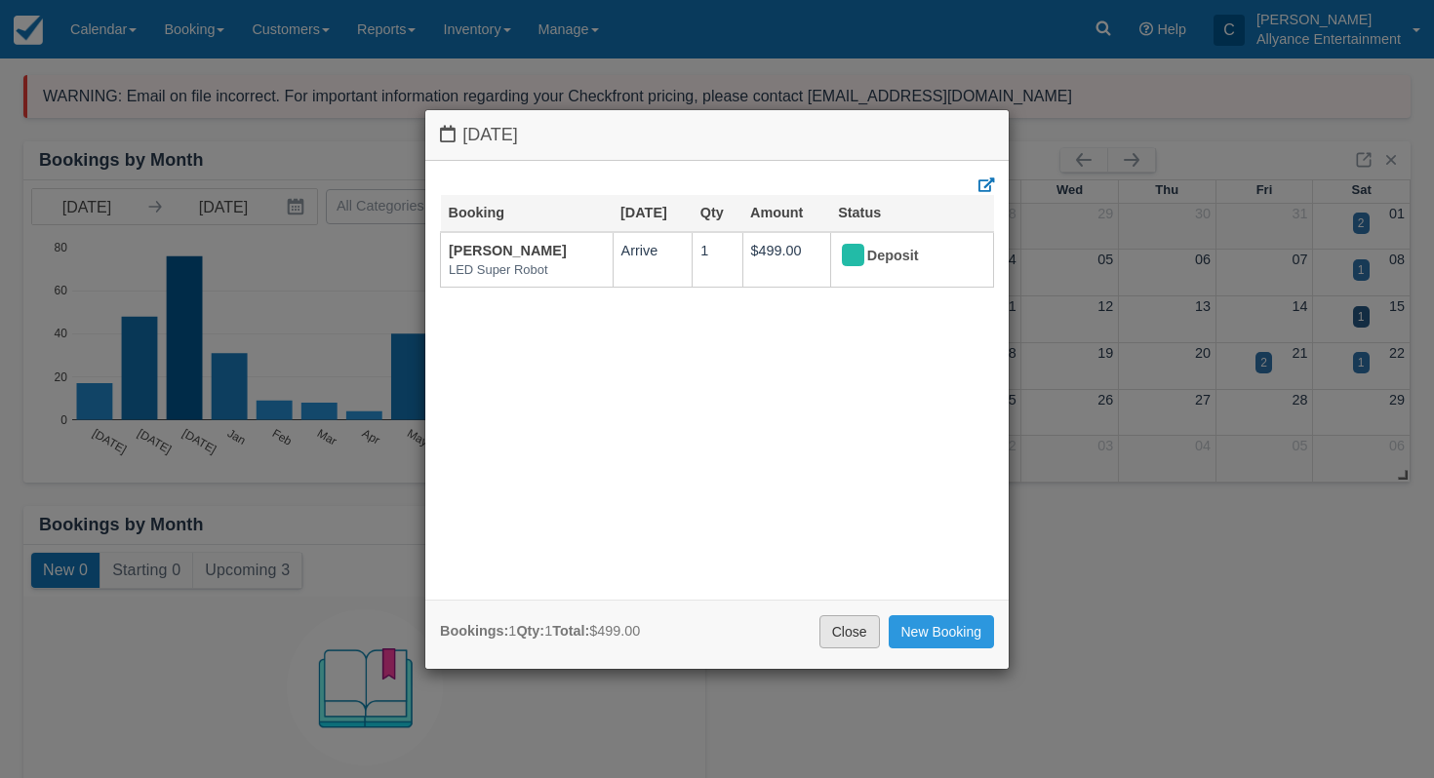
click at [843, 623] on link "Close" at bounding box center [849, 632] width 60 height 33
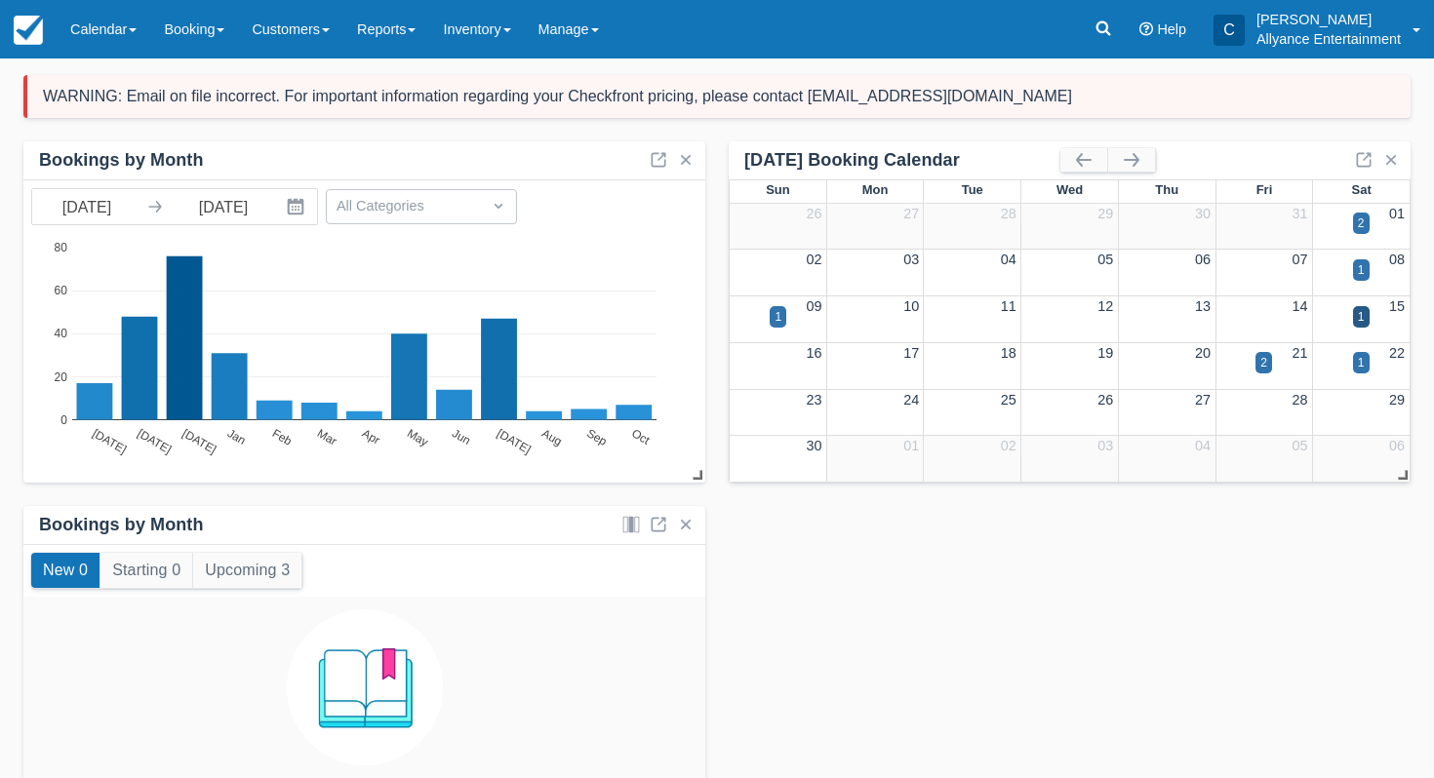
click at [1354, 260] on div "02 03 04 05 06 07 08 1" at bounding box center [1070, 272] width 680 height 44
click at [1367, 283] on div "1" at bounding box center [1361, 282] width 98 height 22
click at [1366, 274] on div "1" at bounding box center [1361, 269] width 17 height 21
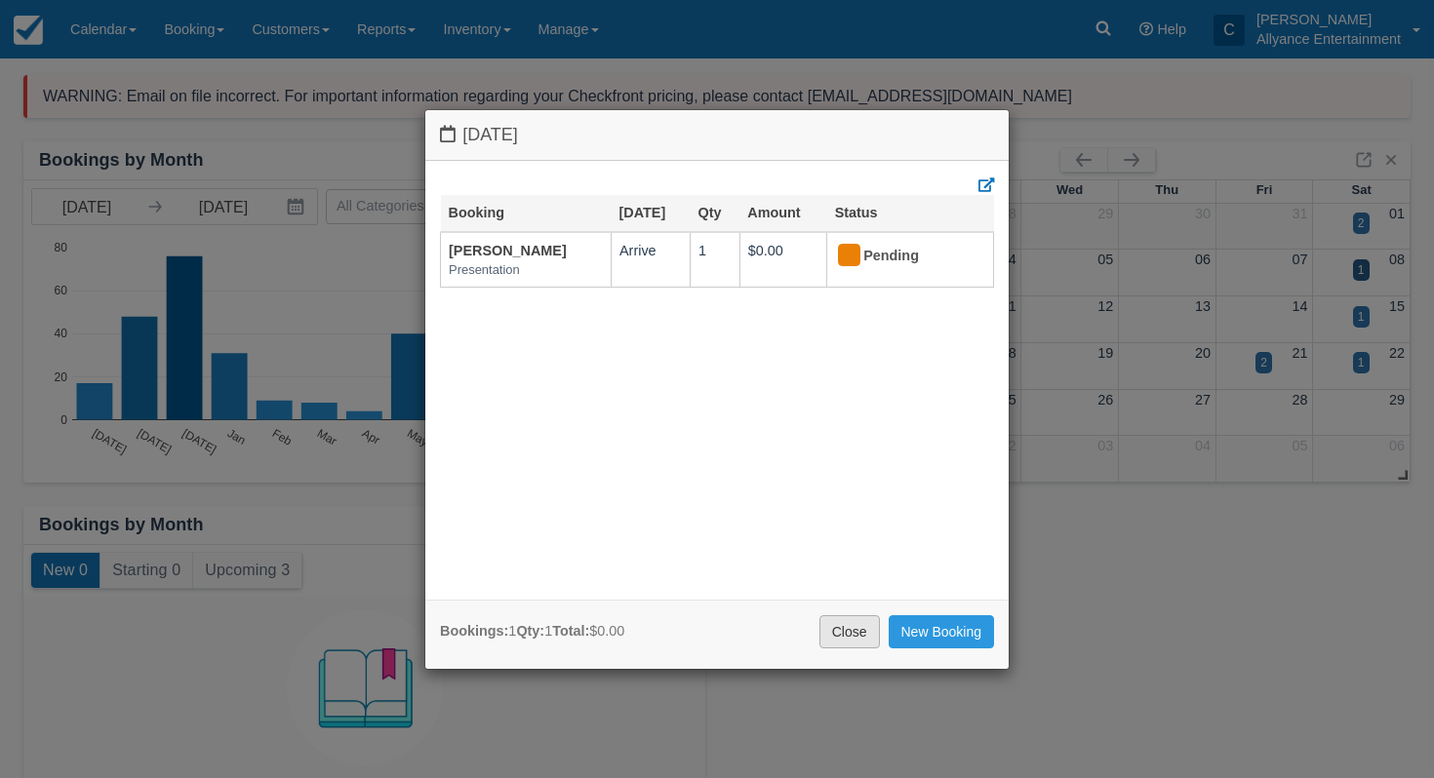
click at [848, 626] on link "Close" at bounding box center [849, 632] width 60 height 33
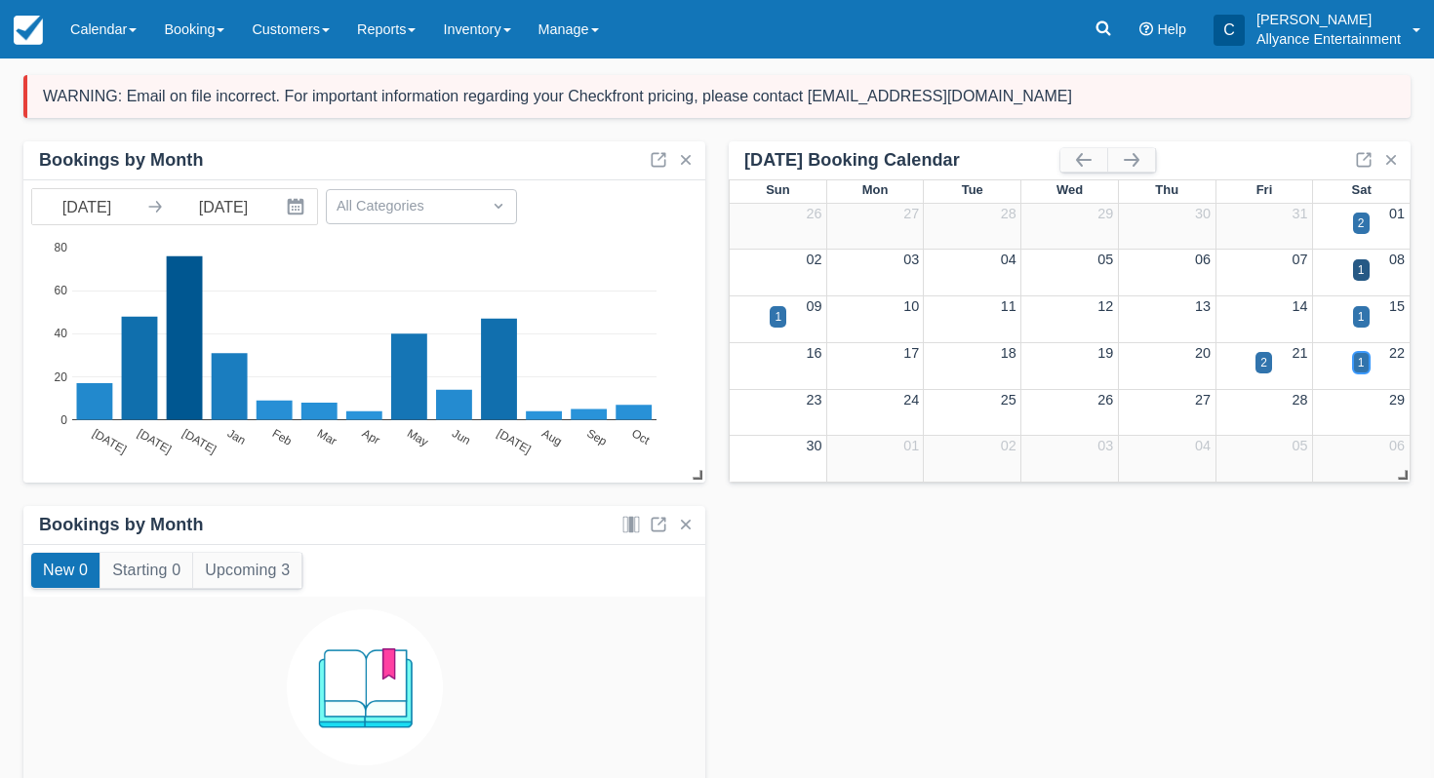
click at [1358, 361] on div "1" at bounding box center [1361, 363] width 7 height 18
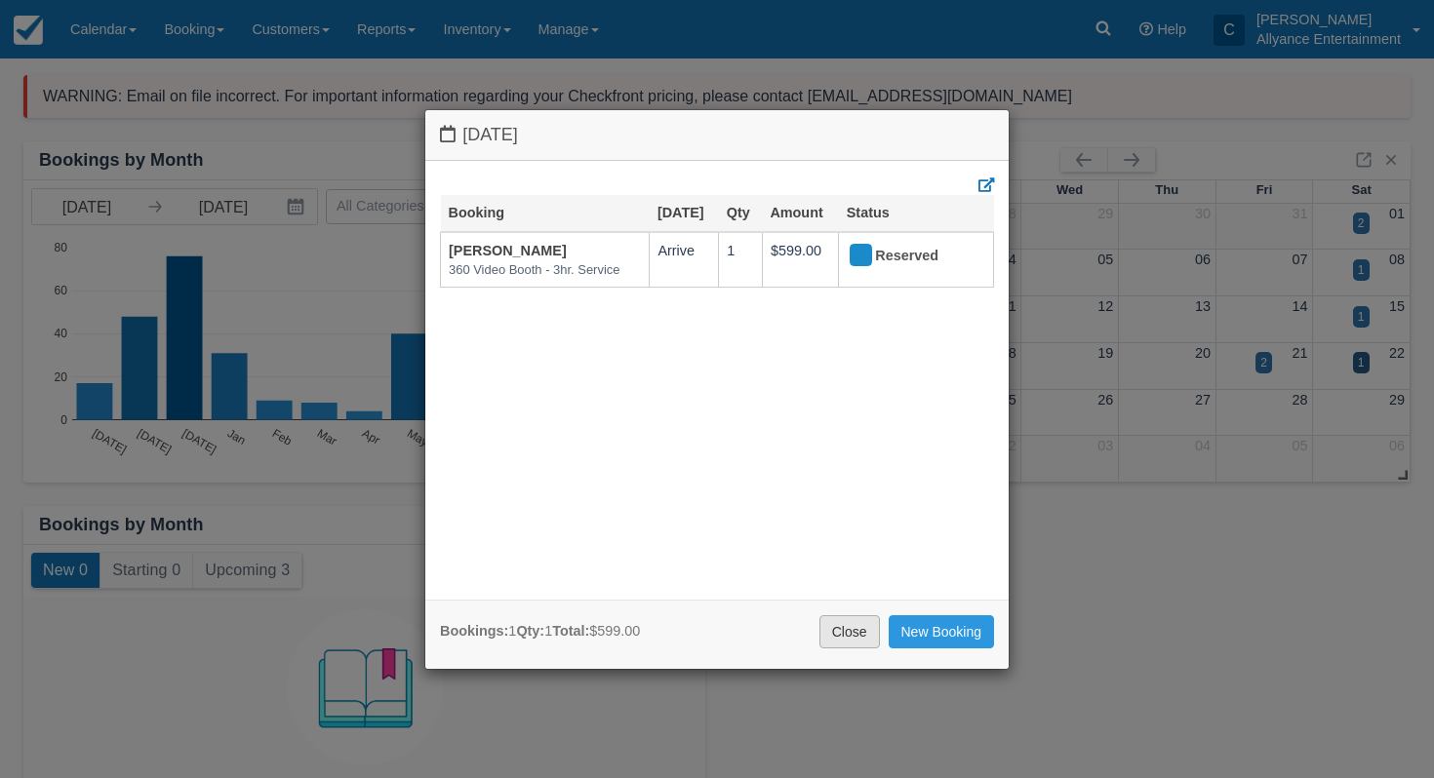
click at [825, 635] on link "Close" at bounding box center [849, 632] width 60 height 33
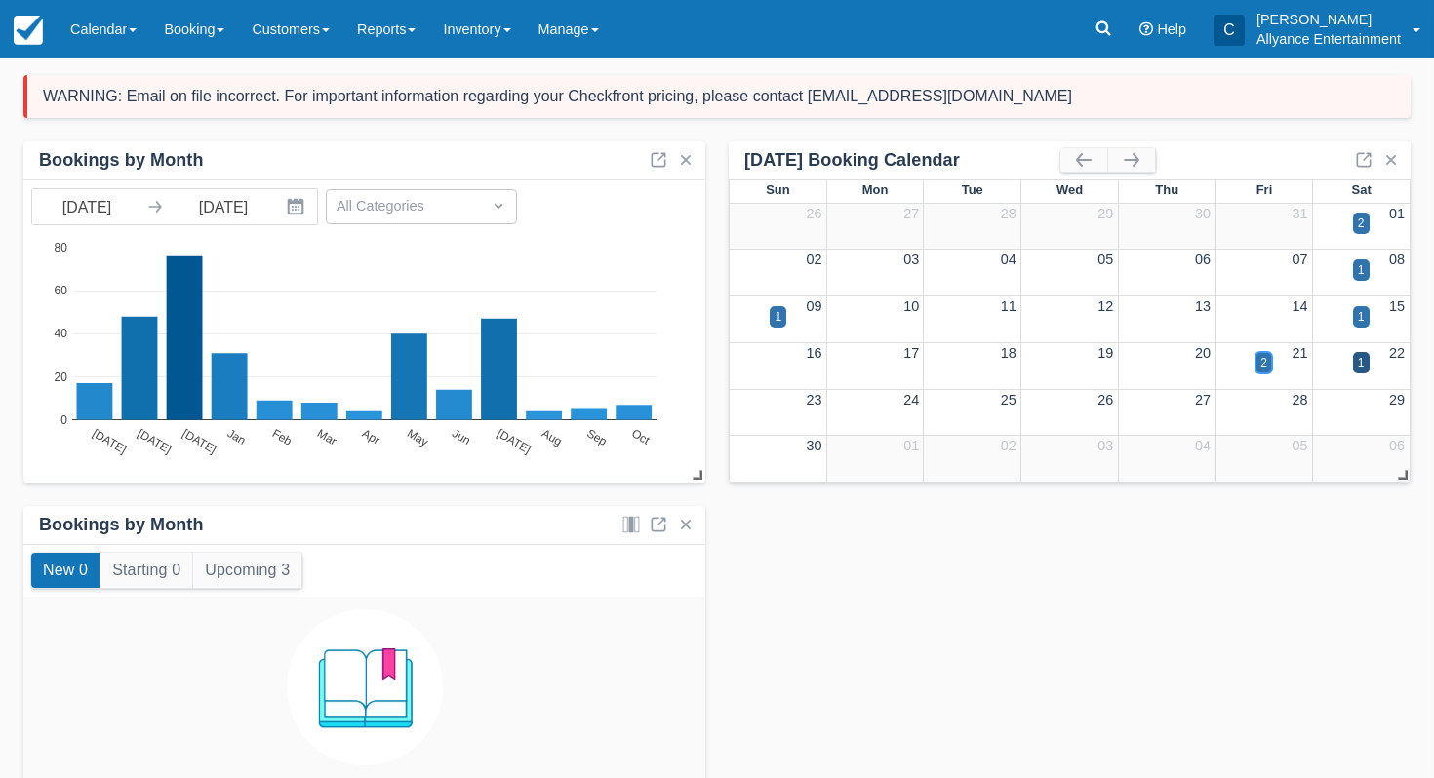
click at [1266, 363] on div "2" at bounding box center [1263, 363] width 7 height 18
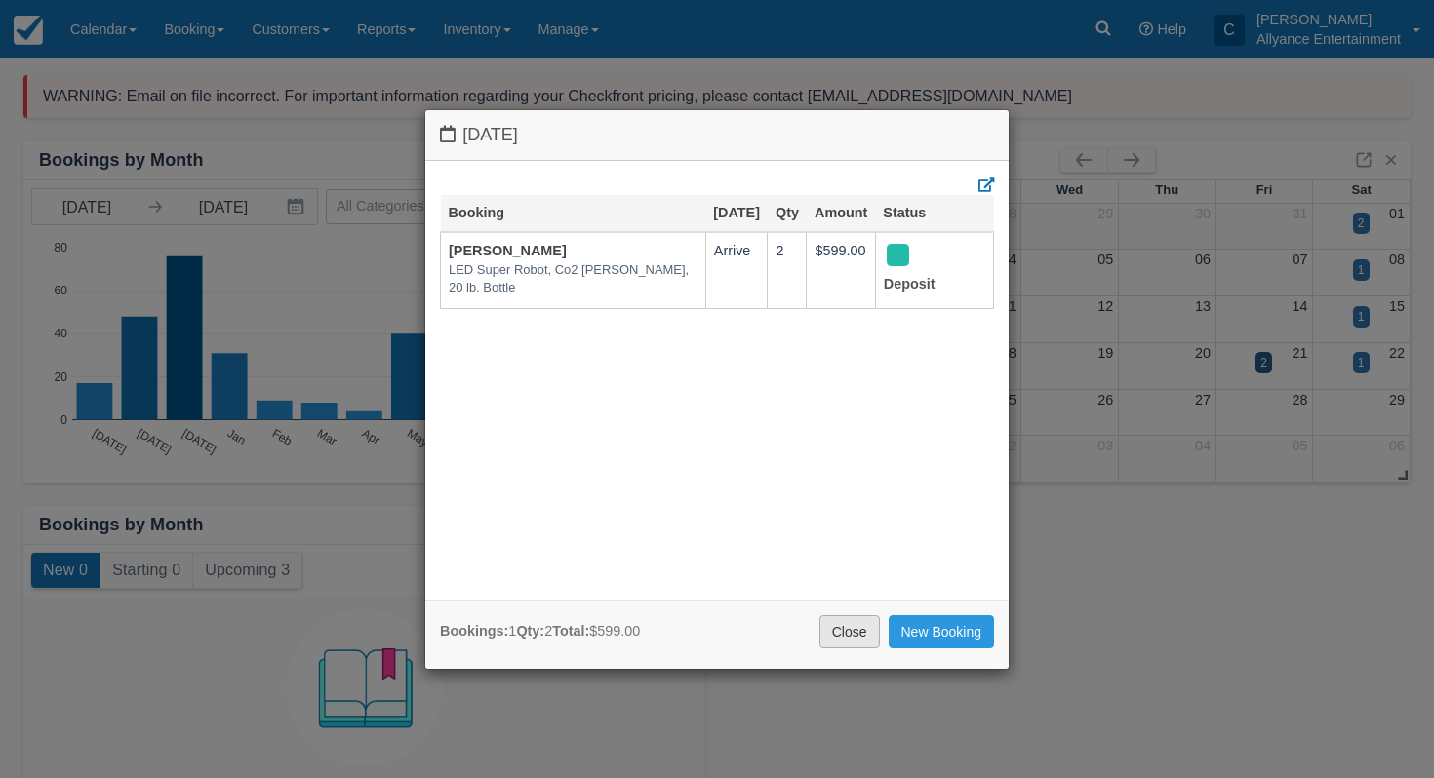
click at [832, 633] on link "Close" at bounding box center [849, 632] width 60 height 33
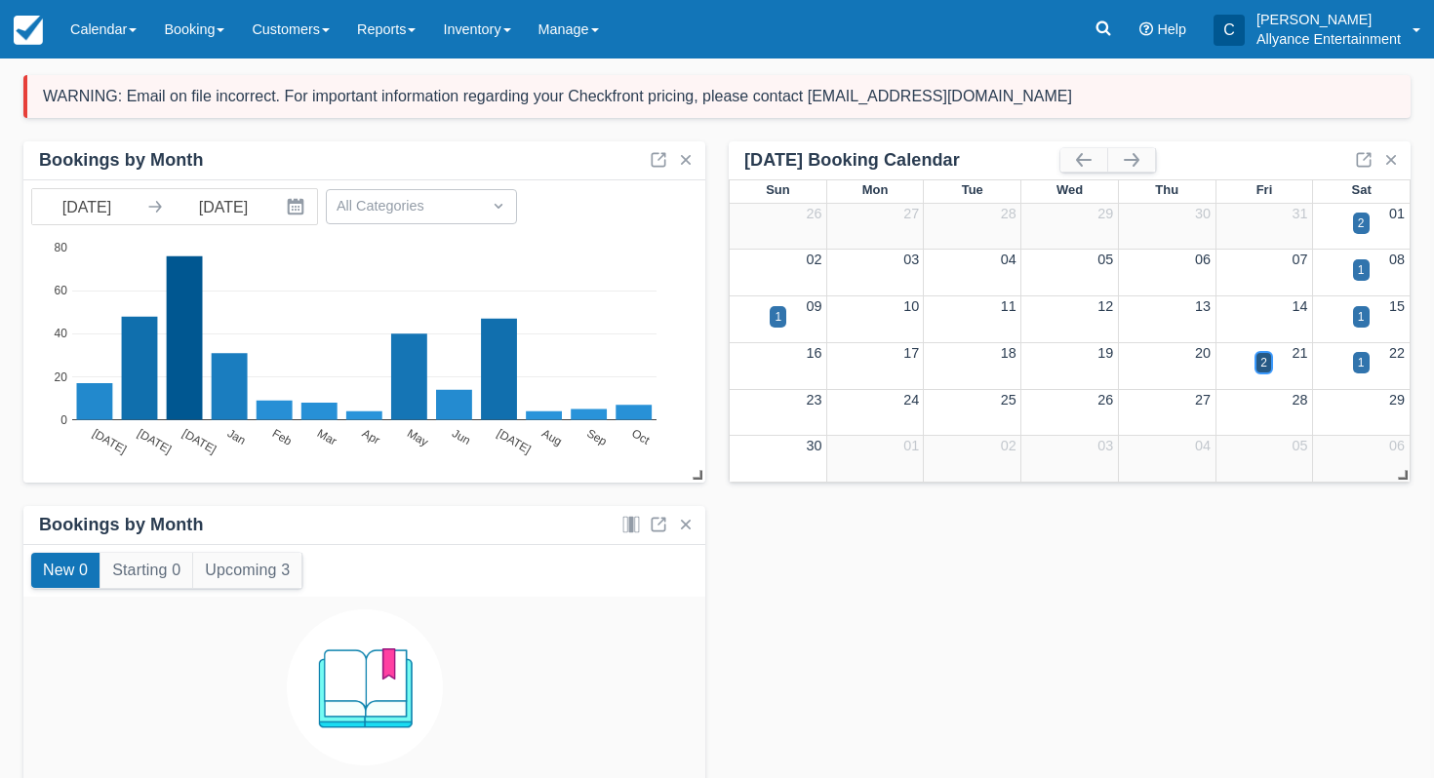
click at [1266, 361] on div "2" at bounding box center [1263, 363] width 7 height 18
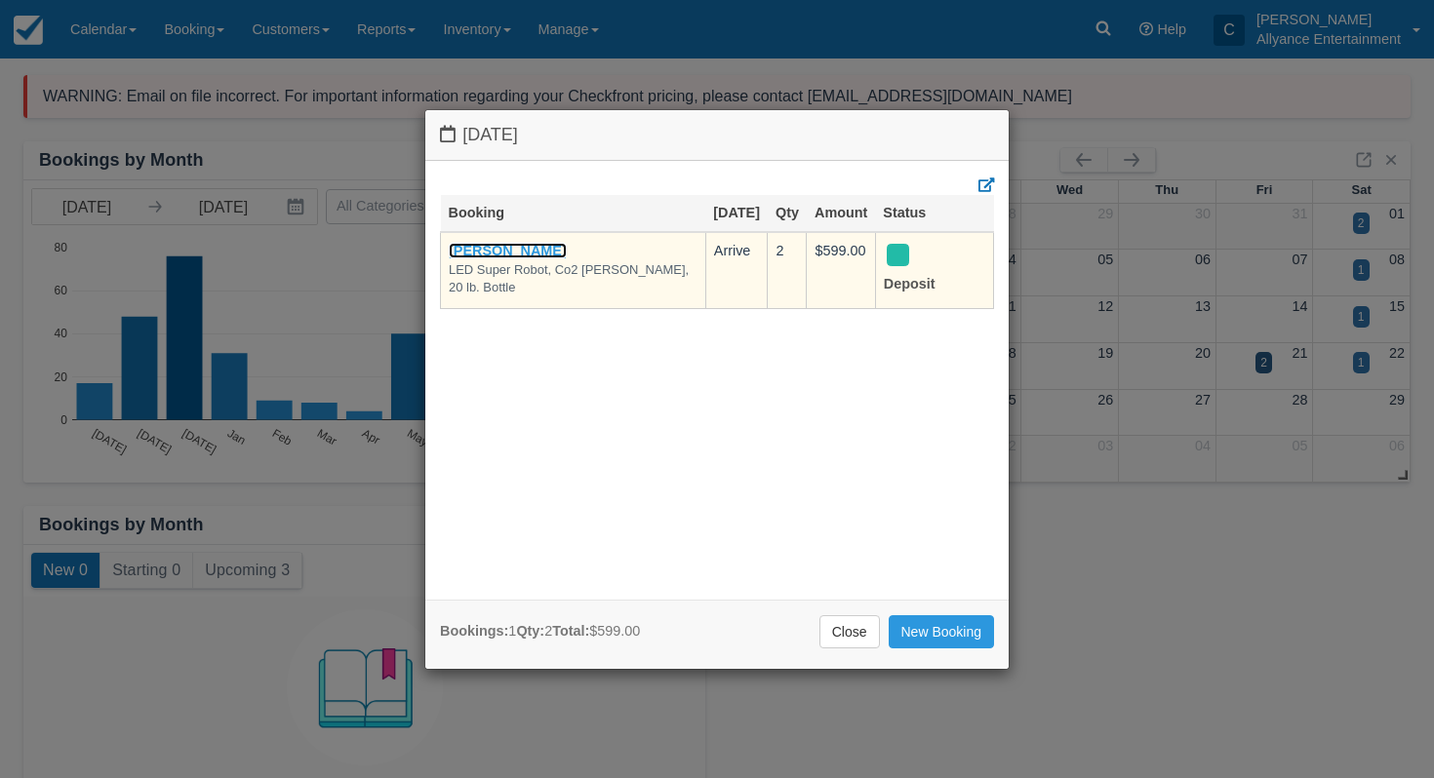
click at [495, 259] on link "Anthony Lopez" at bounding box center [508, 251] width 118 height 16
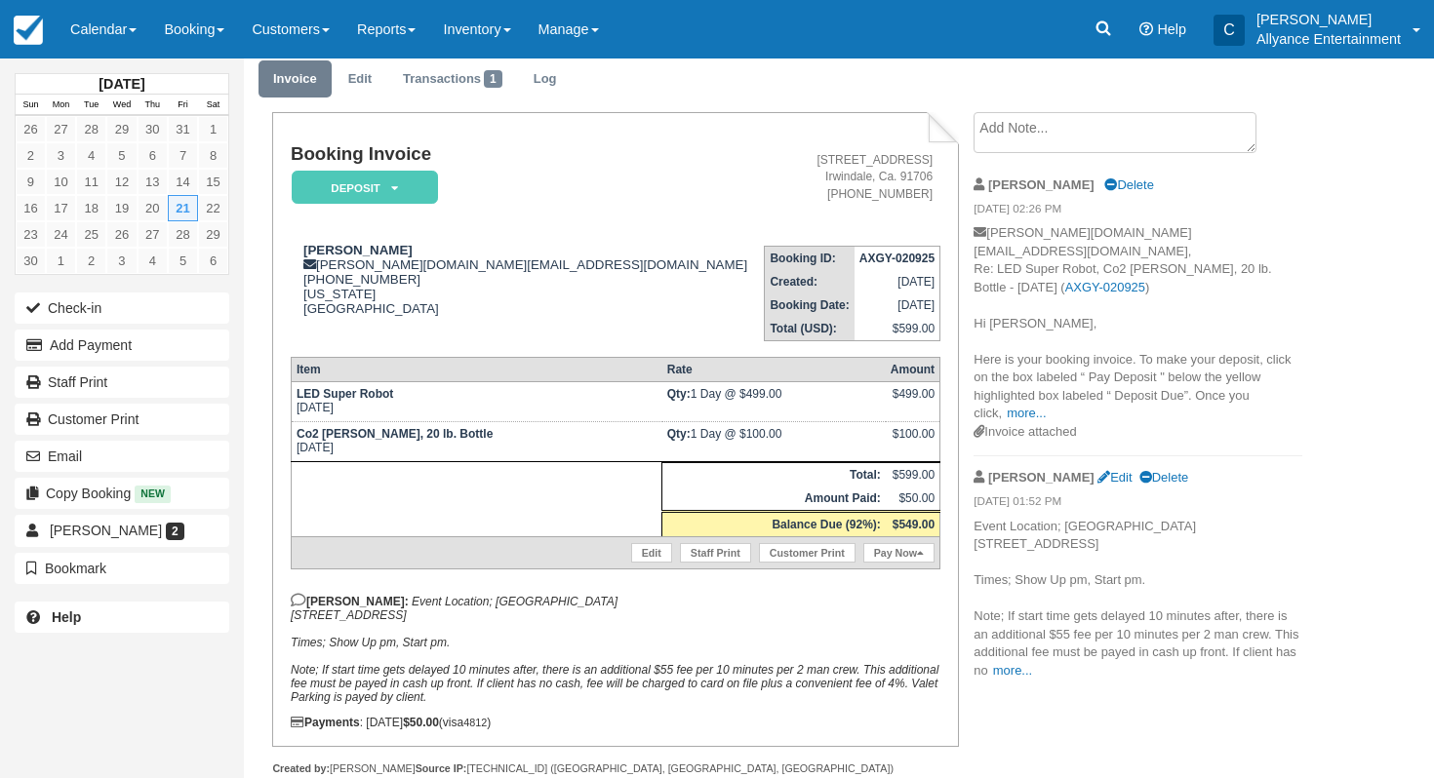
scroll to position [64, 0]
click at [33, 22] on img at bounding box center [28, 30] width 29 height 29
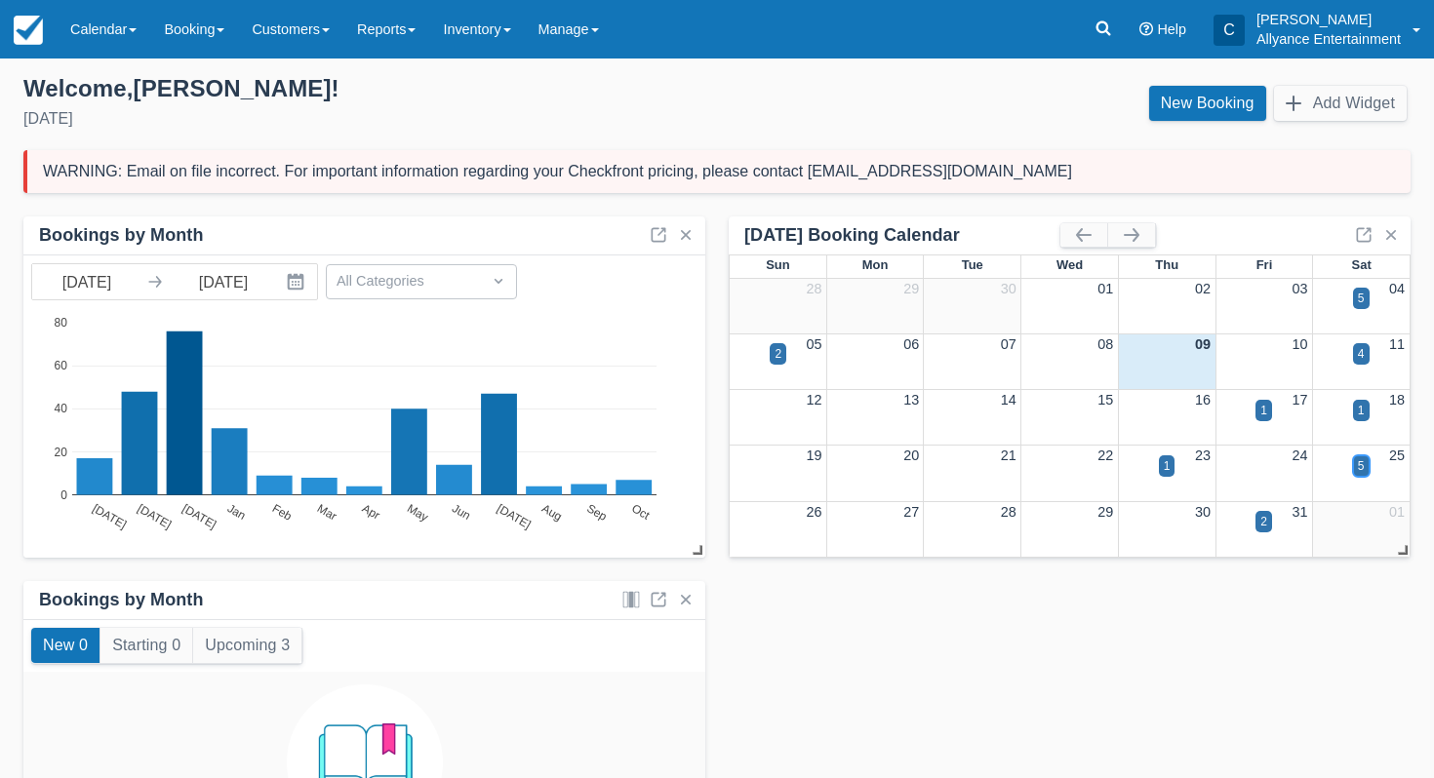
click at [1355, 461] on div "5" at bounding box center [1361, 466] width 17 height 21
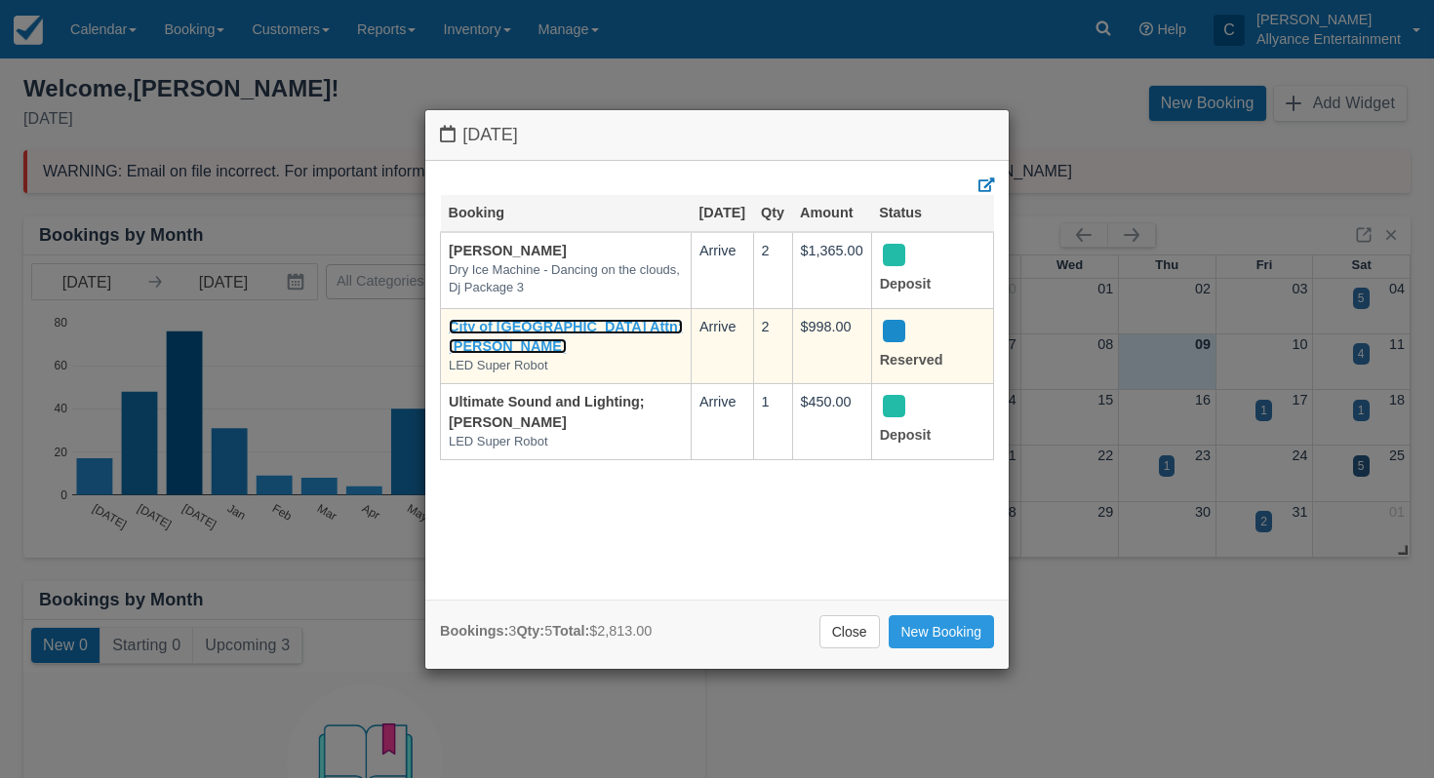
click at [602, 338] on link "City of [GEOGRAPHIC_DATA] Attn; [PERSON_NAME]" at bounding box center [566, 337] width 234 height 36
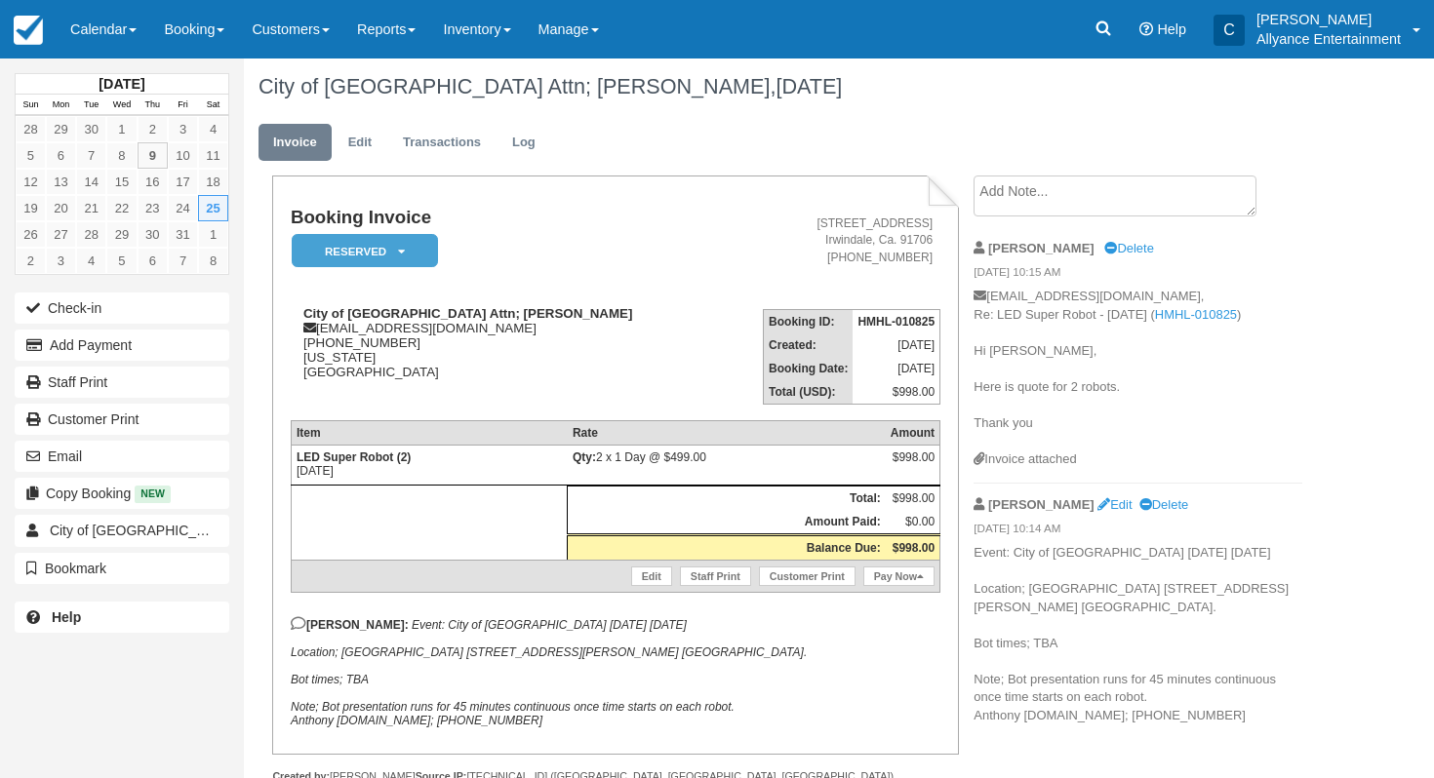
scroll to position [19, 0]
